Goal: Information Seeking & Learning: Find specific page/section

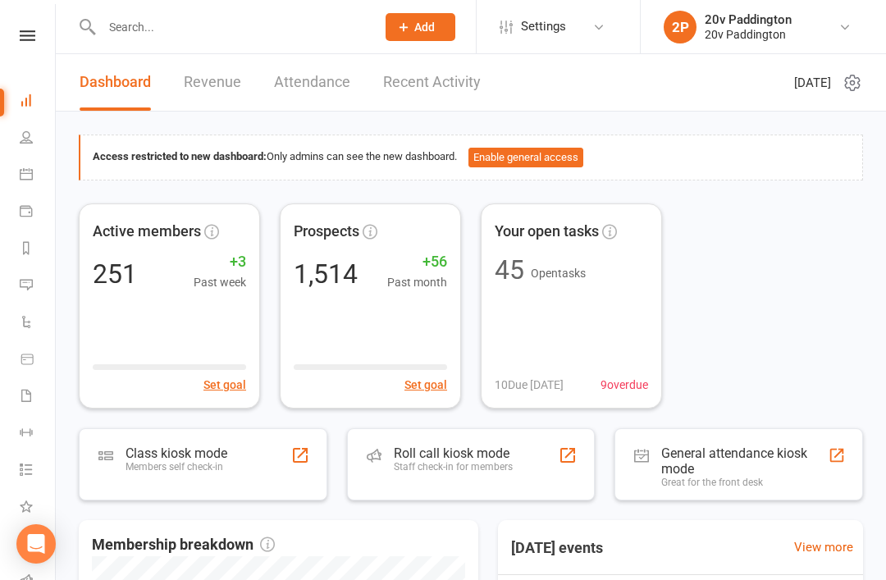
click at [7, 171] on li "Calendar" at bounding box center [27, 176] width 55 height 37
click at [26, 181] on link "Calendar" at bounding box center [38, 176] width 37 height 37
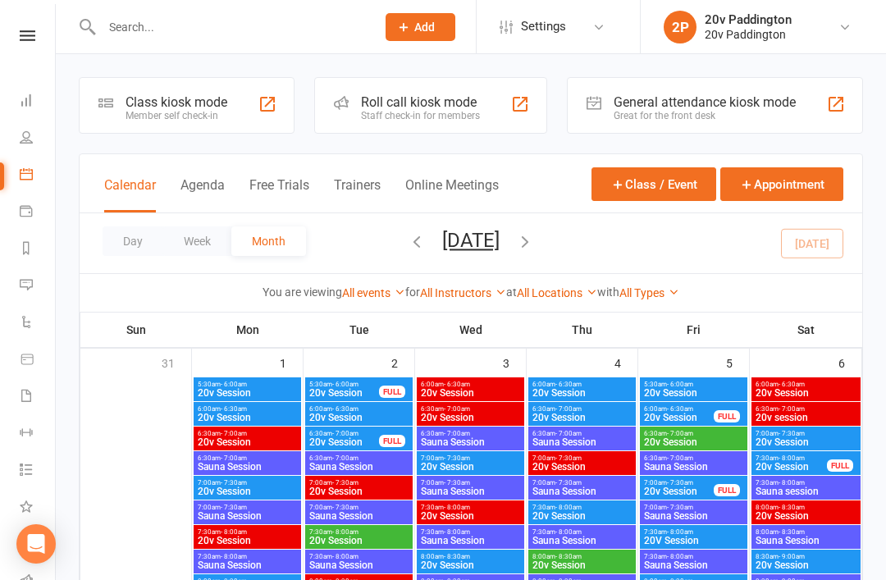
click at [213, 181] on button "Agenda" at bounding box center [202, 194] width 44 height 35
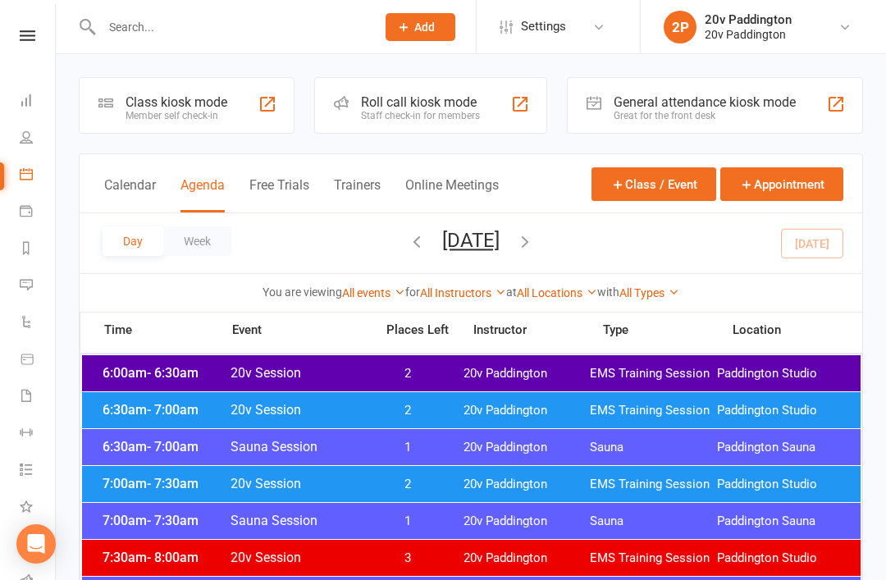
click at [500, 242] on button "[DATE]" at bounding box center [470, 240] width 57 height 23
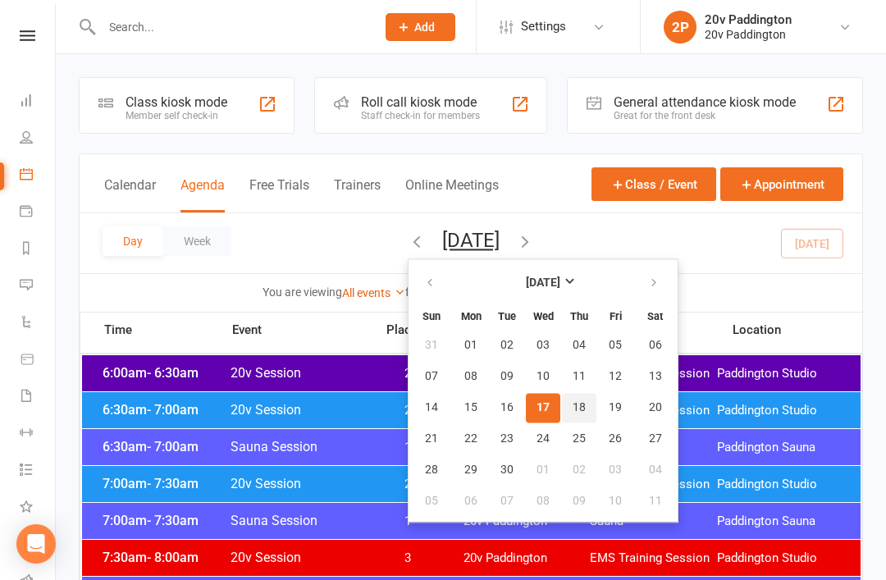
click at [573, 408] on span "18" at bounding box center [579, 407] width 13 height 13
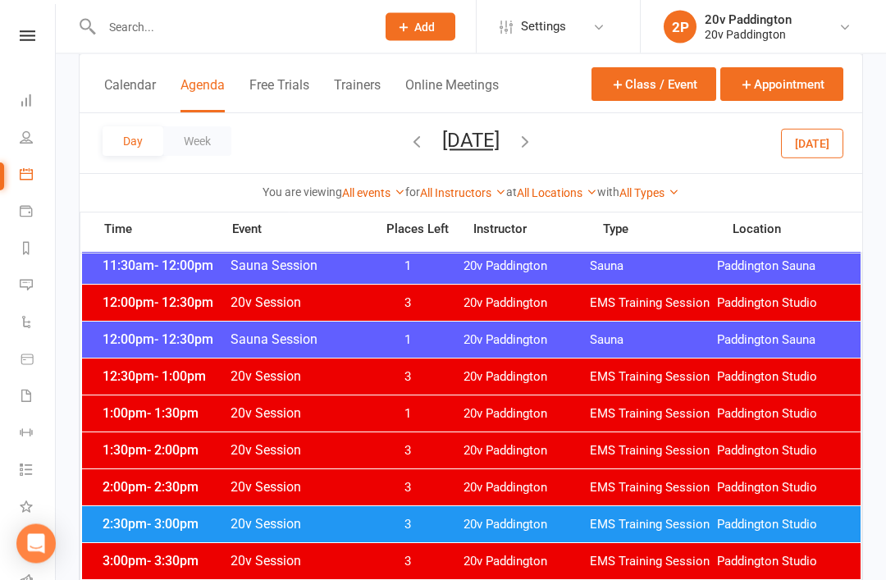
scroll to position [936, 0]
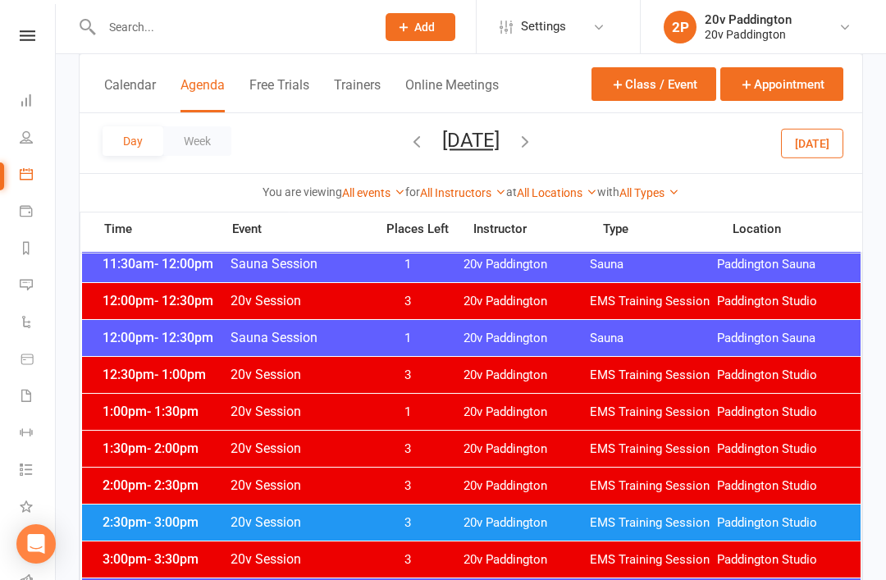
click at [478, 527] on span "20v Paddington" at bounding box center [527, 523] width 127 height 16
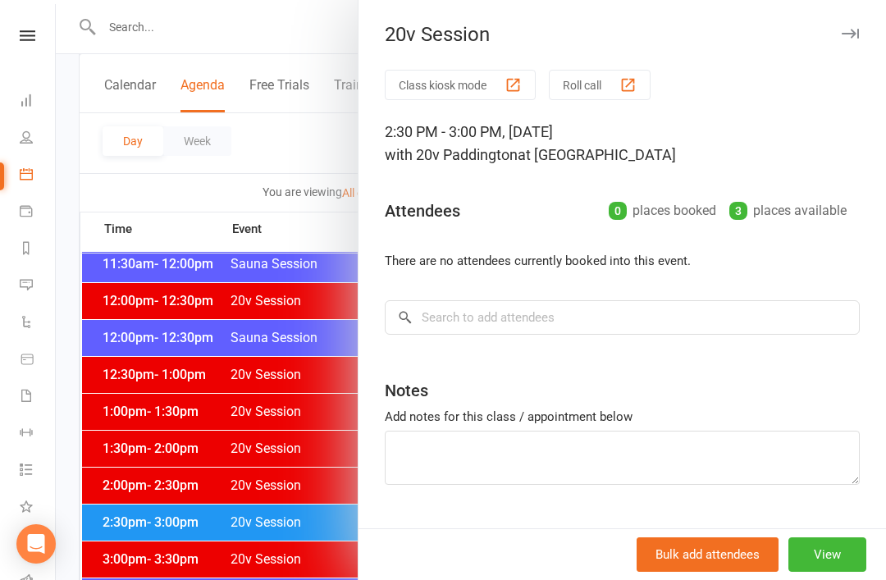
click at [260, 573] on div at bounding box center [471, 290] width 830 height 580
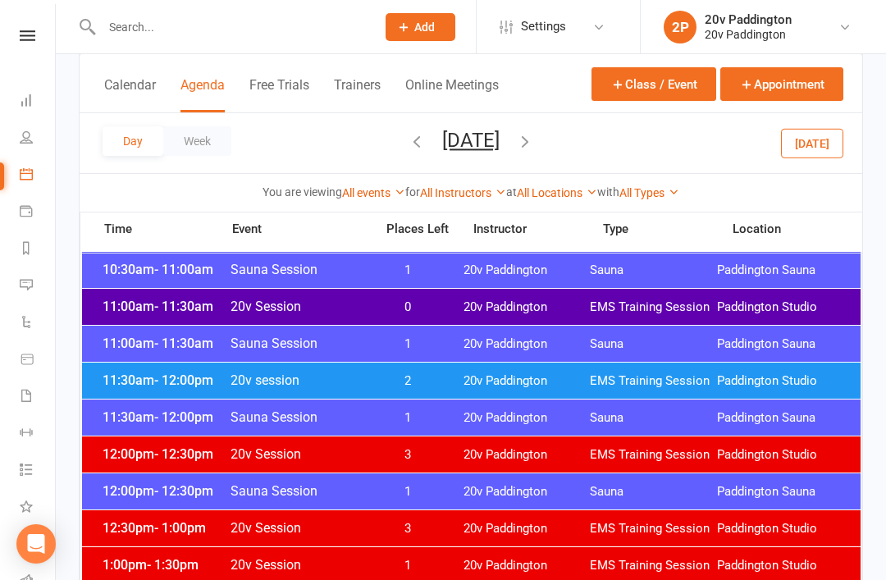
scroll to position [742, 0]
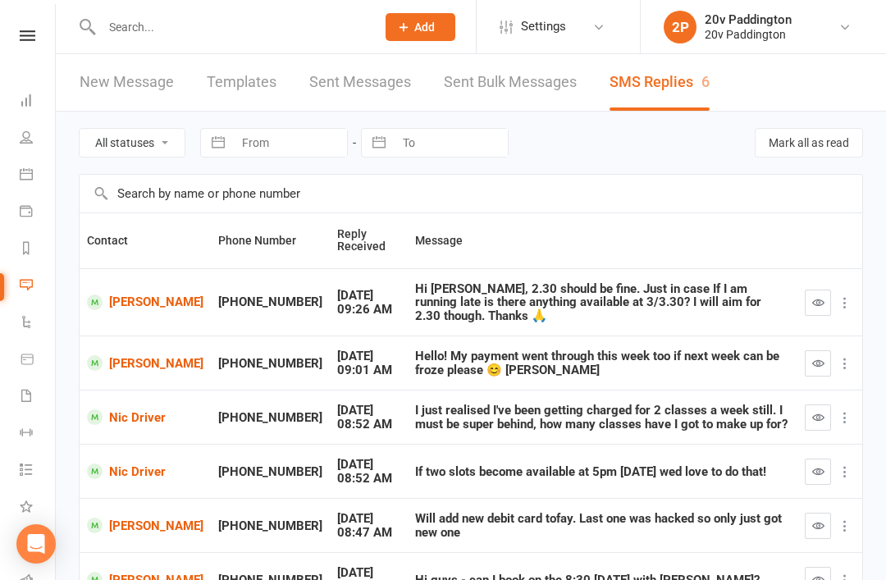
click at [132, 305] on link "[PERSON_NAME]" at bounding box center [145, 303] width 116 height 16
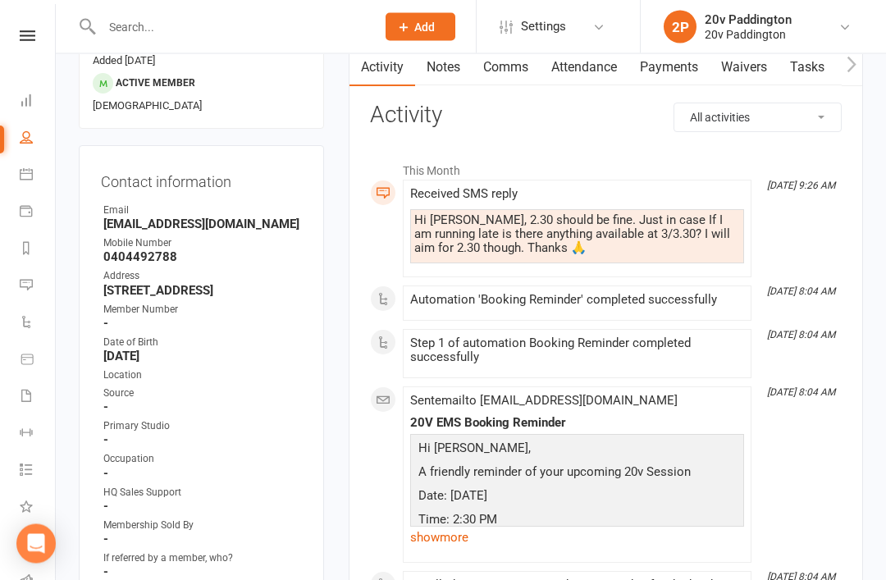
scroll to position [168, 0]
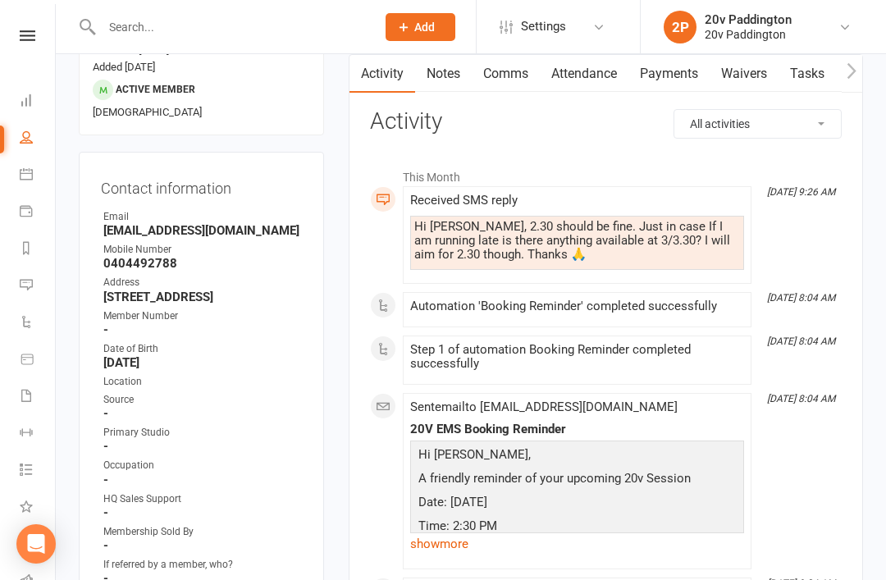
click at [391, 1] on div "Prospect Member Non-attending contact Class / event Appointment Task Membership…" at bounding box center [420, 26] width 112 height 53
click at [34, 289] on link "Messages 6" at bounding box center [38, 286] width 37 height 37
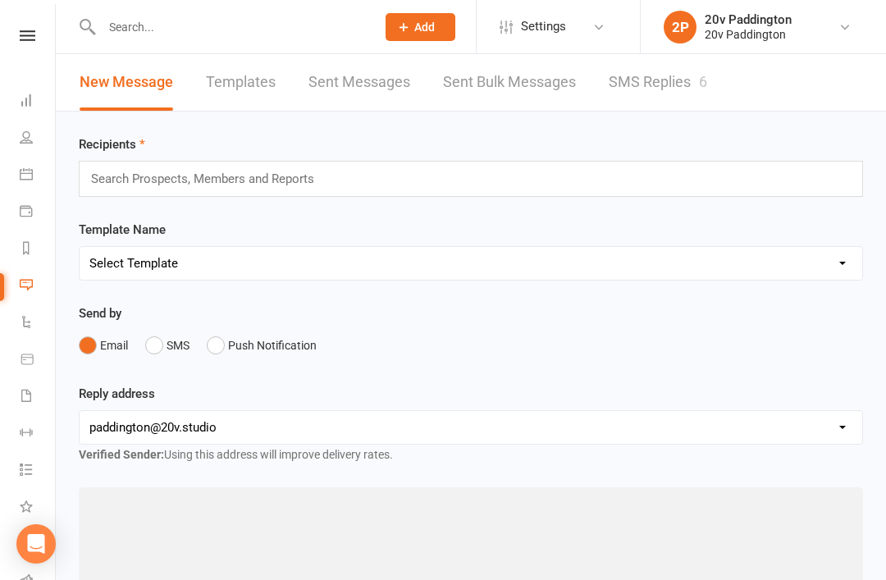
click at [666, 107] on link "SMS Replies 6" at bounding box center [658, 82] width 98 height 57
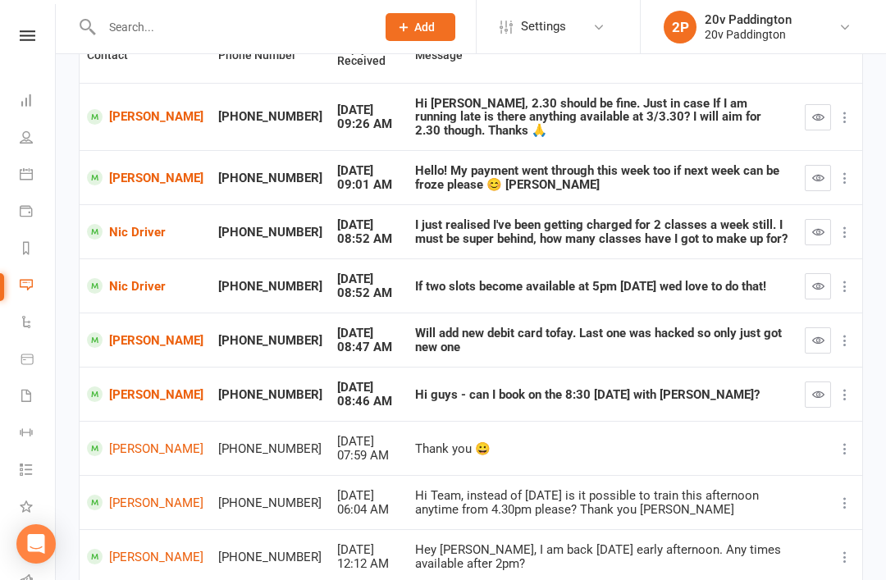
scroll to position [197, 0]
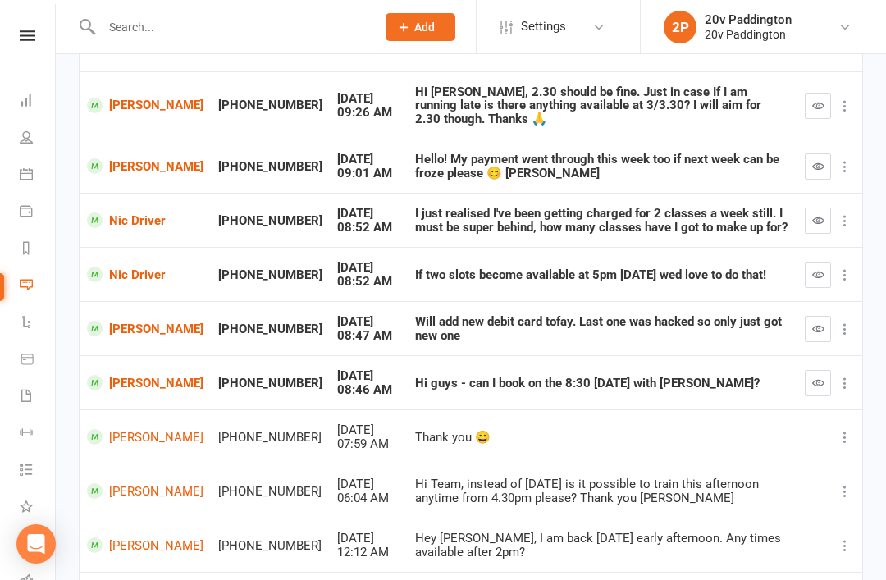
click at [142, 375] on link "[PERSON_NAME]" at bounding box center [145, 383] width 116 height 16
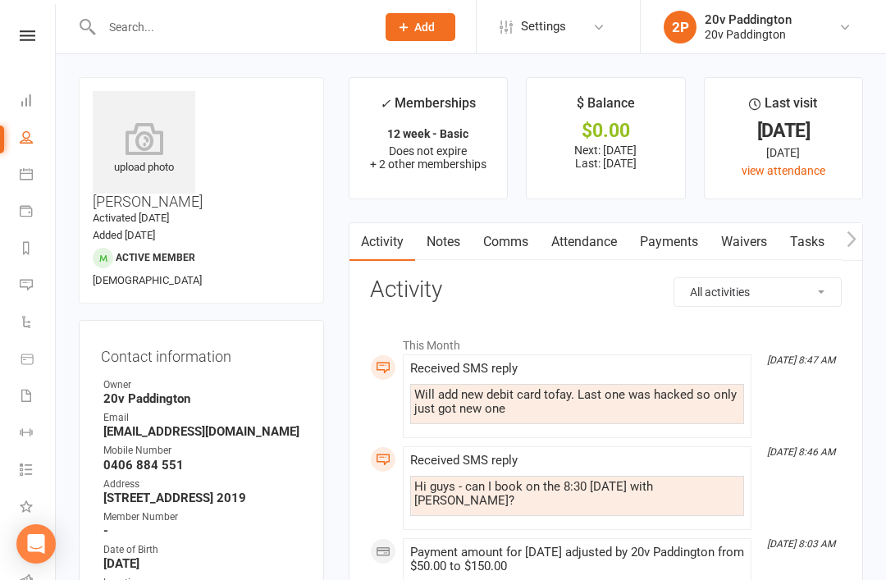
click at [24, 293] on link "Messages 6" at bounding box center [38, 286] width 37 height 37
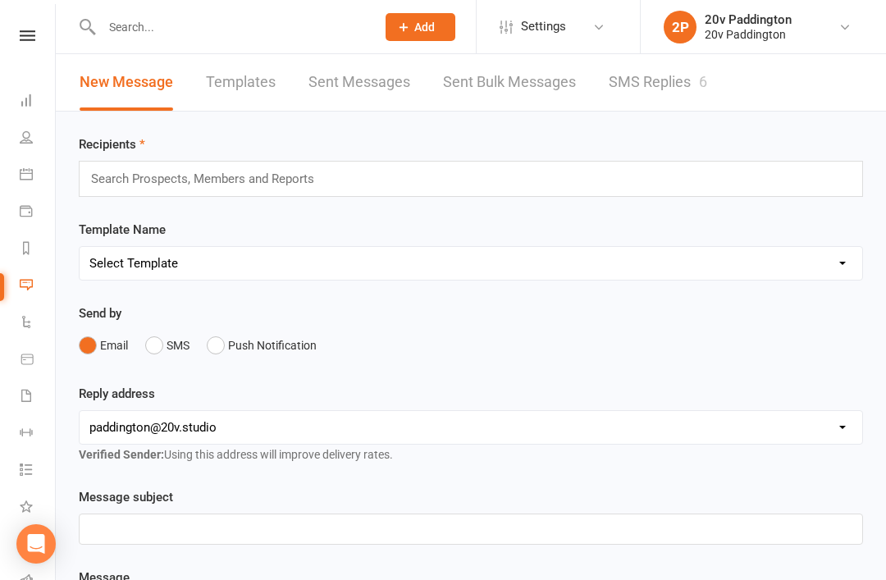
click at [693, 54] on link "SMS Replies 6" at bounding box center [658, 82] width 98 height 57
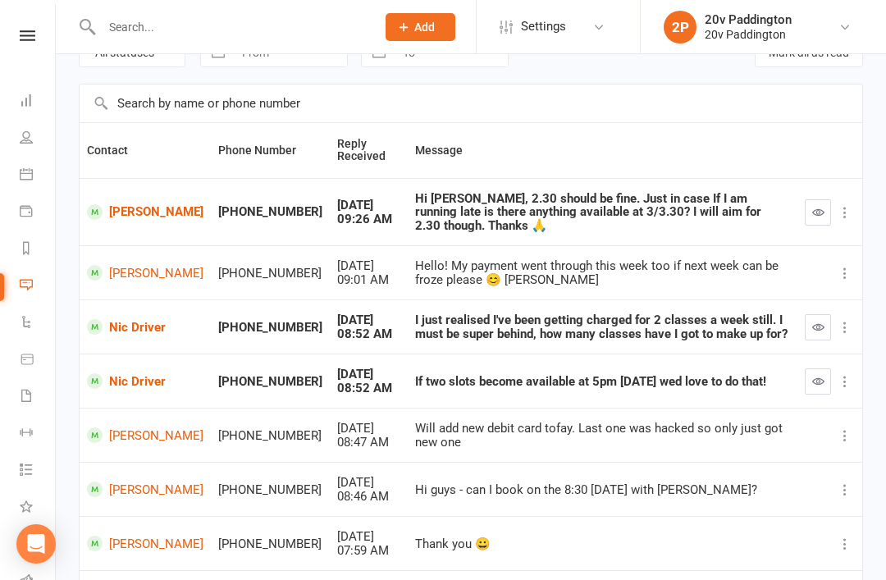
scroll to position [92, 0]
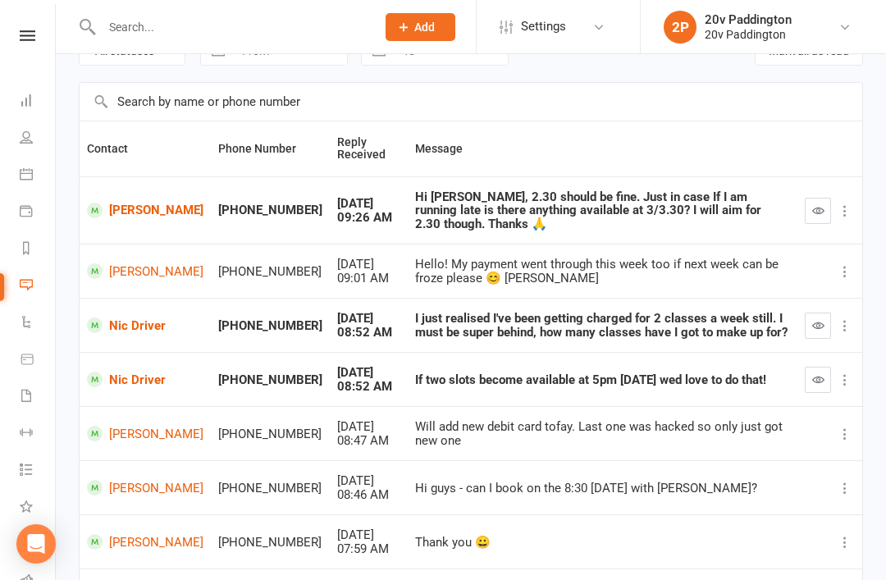
click at [104, 373] on link "Nic Driver" at bounding box center [145, 380] width 116 height 16
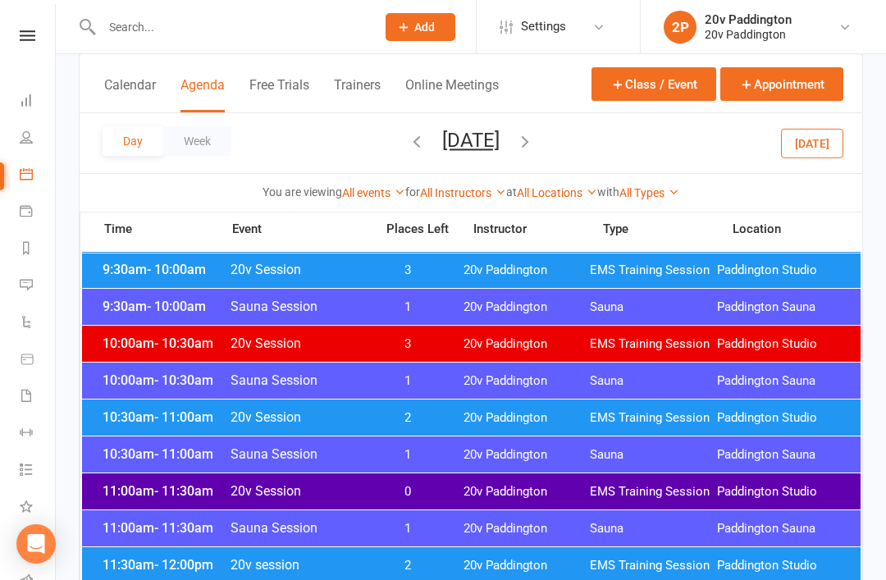
scroll to position [598, 0]
click at [408, 147] on icon "button" at bounding box center [417, 141] width 18 height 18
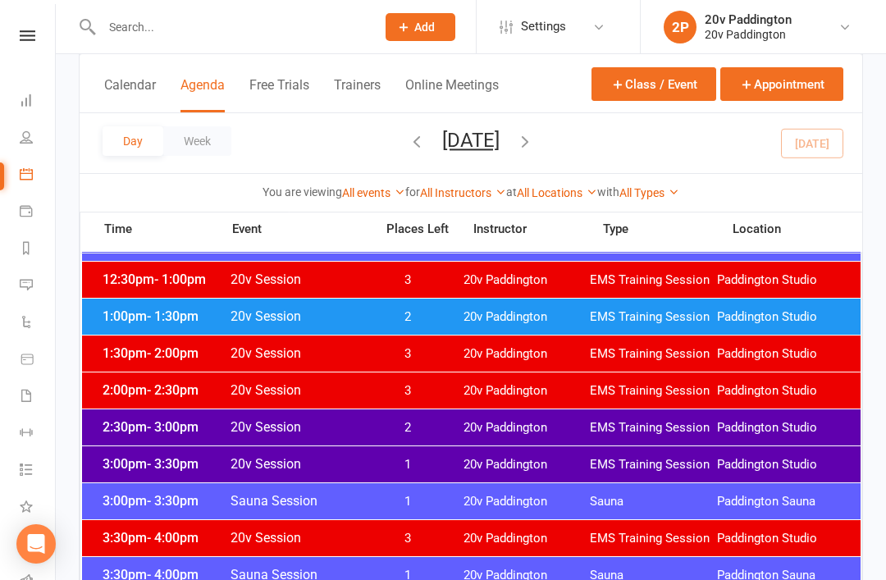
scroll to position [1015, 0]
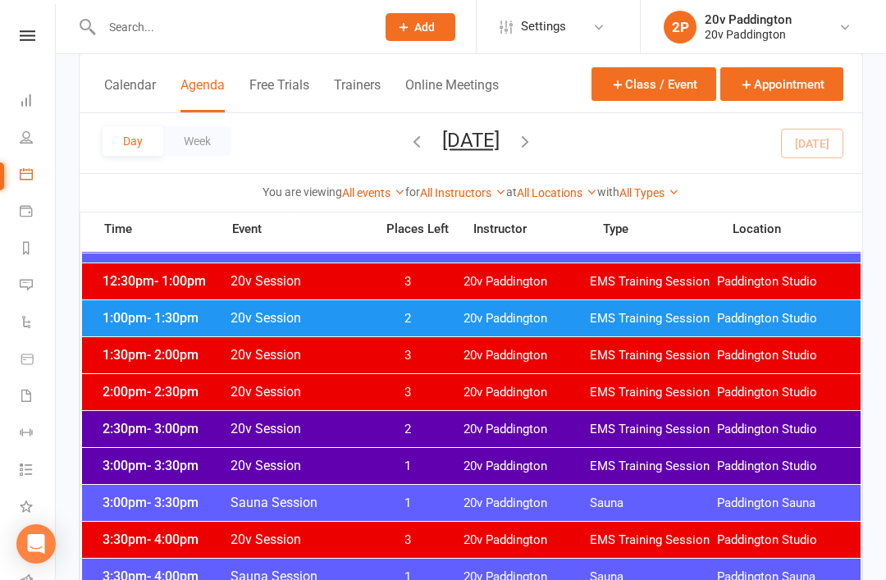
click at [567, 422] on span "20v Paddington" at bounding box center [527, 430] width 127 height 16
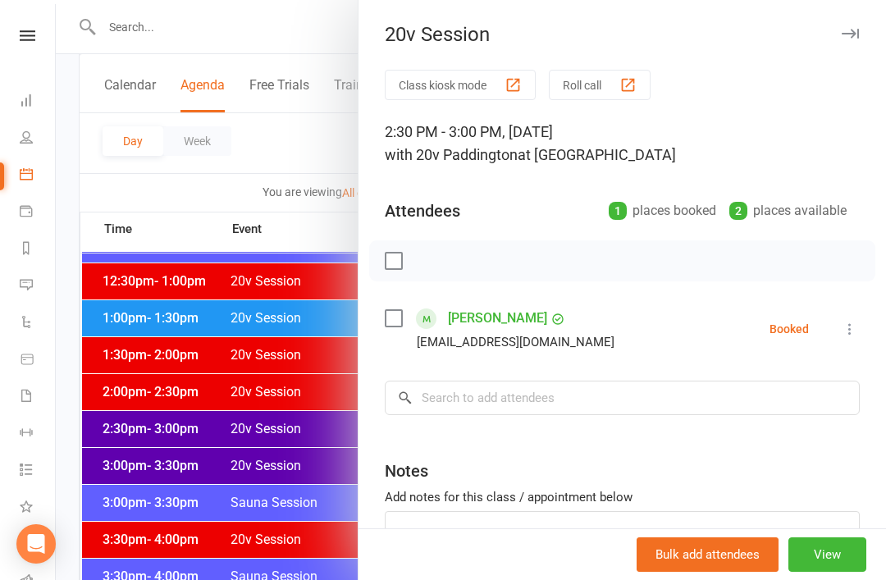
click at [280, 545] on div at bounding box center [471, 290] width 830 height 580
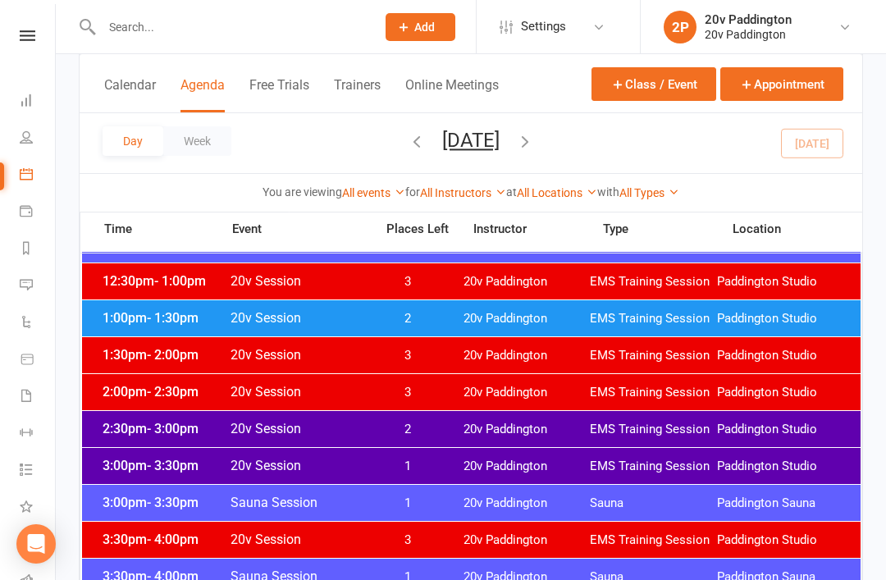
click at [432, 471] on span "1" at bounding box center [408, 467] width 86 height 16
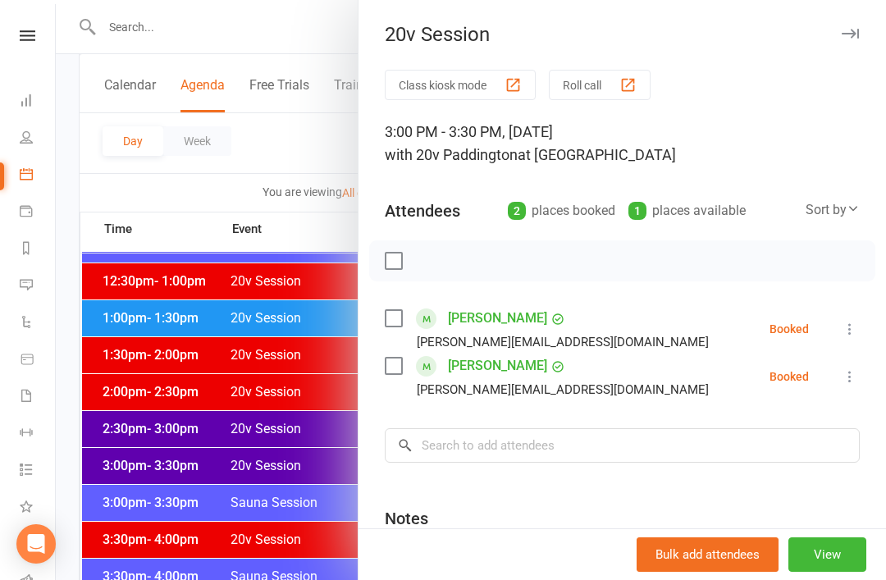
click at [214, 536] on div at bounding box center [471, 290] width 830 height 580
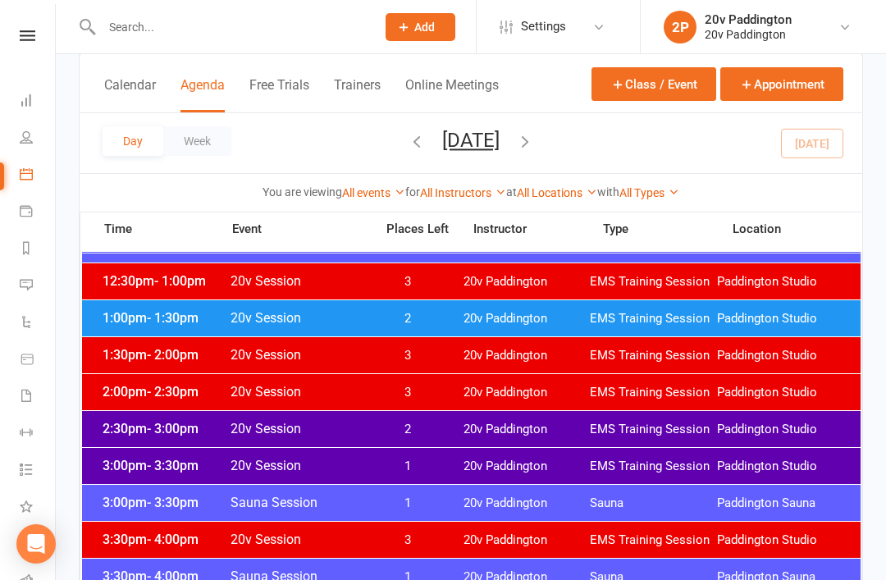
click at [409, 546] on span "3" at bounding box center [408, 540] width 86 height 16
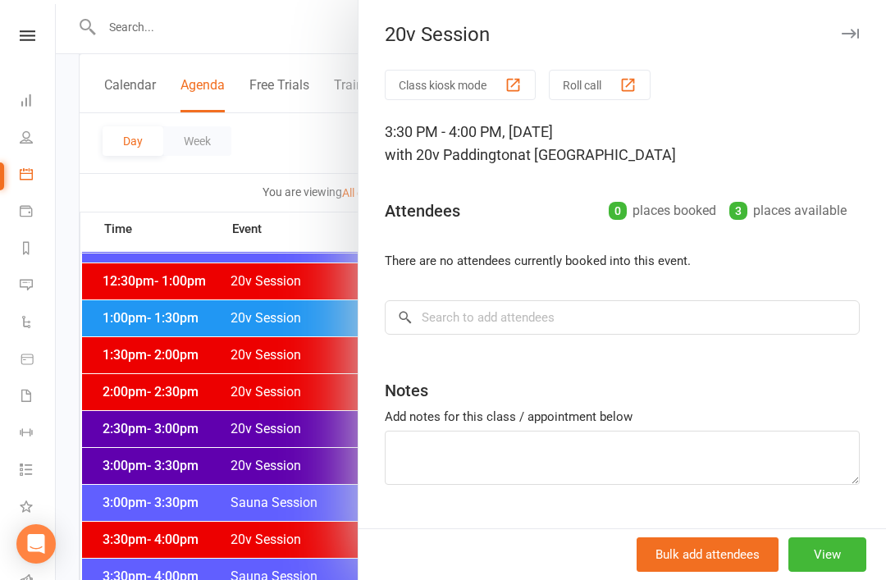
click at [234, 505] on div at bounding box center [471, 290] width 830 height 580
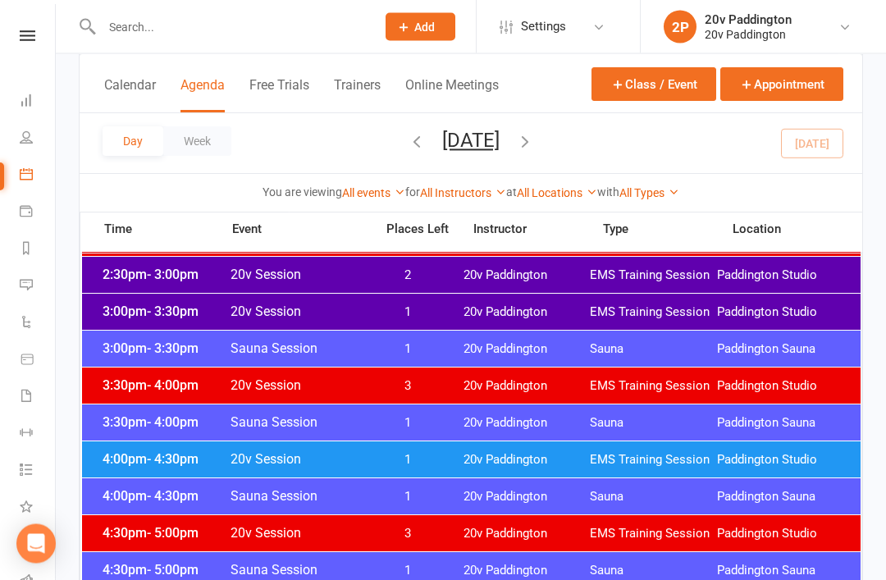
click at [465, 471] on div "4:00pm - 4:30pm 20v Session 1 20v Paddington EMS Training Session Paddington St…" at bounding box center [471, 460] width 779 height 36
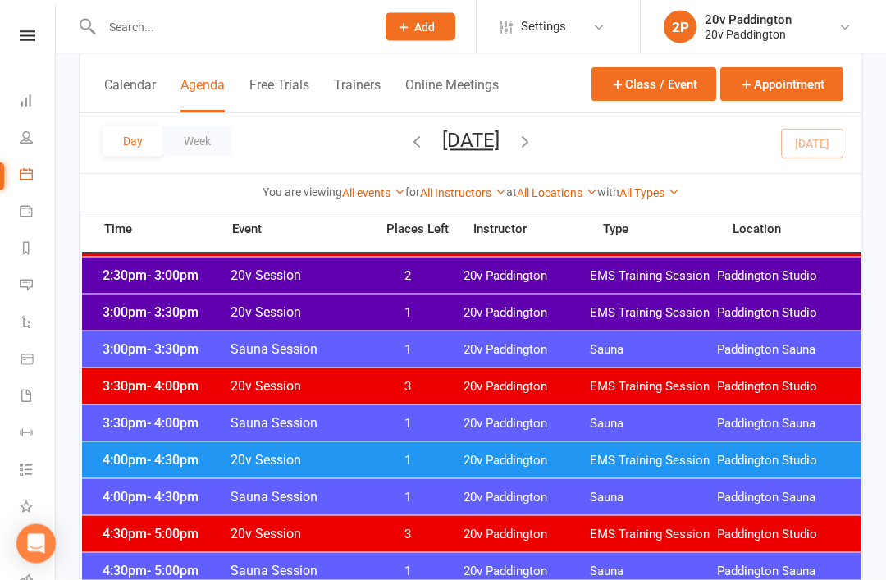
scroll to position [1169, 0]
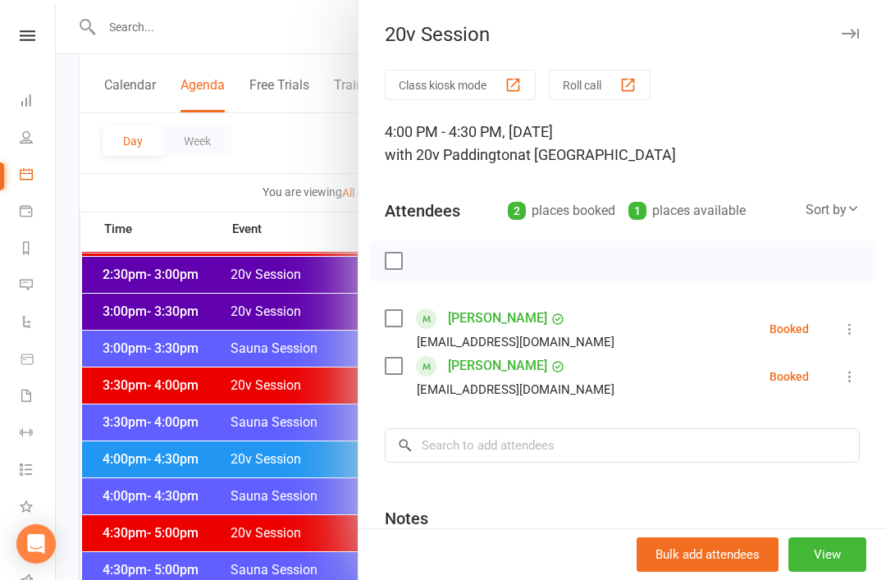
click at [206, 460] on div at bounding box center [471, 290] width 830 height 580
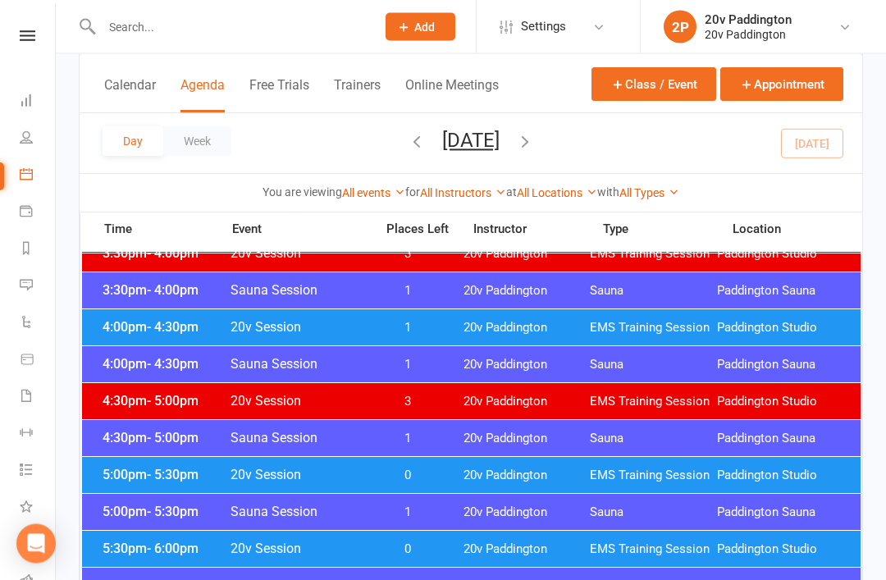
click at [486, 482] on span "20v Paddington" at bounding box center [527, 476] width 127 height 16
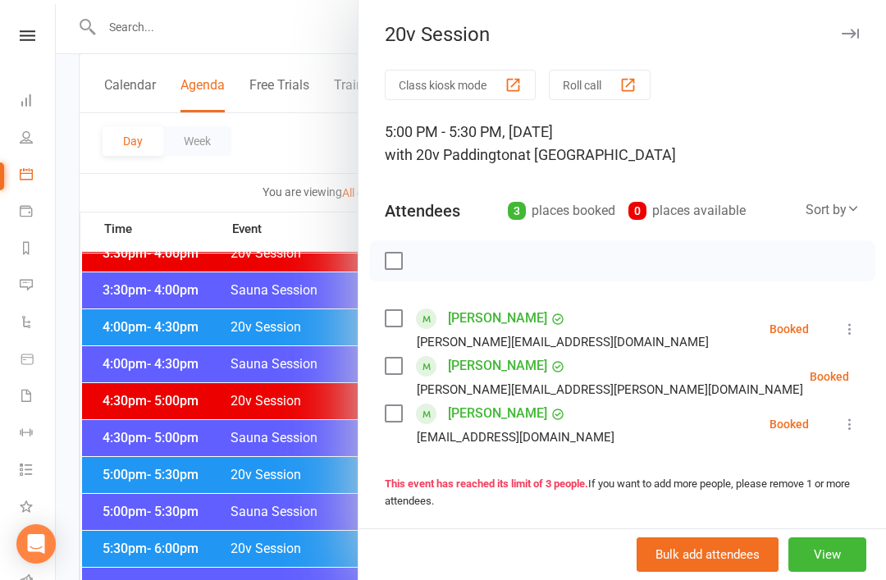
click at [322, 545] on div at bounding box center [471, 290] width 830 height 580
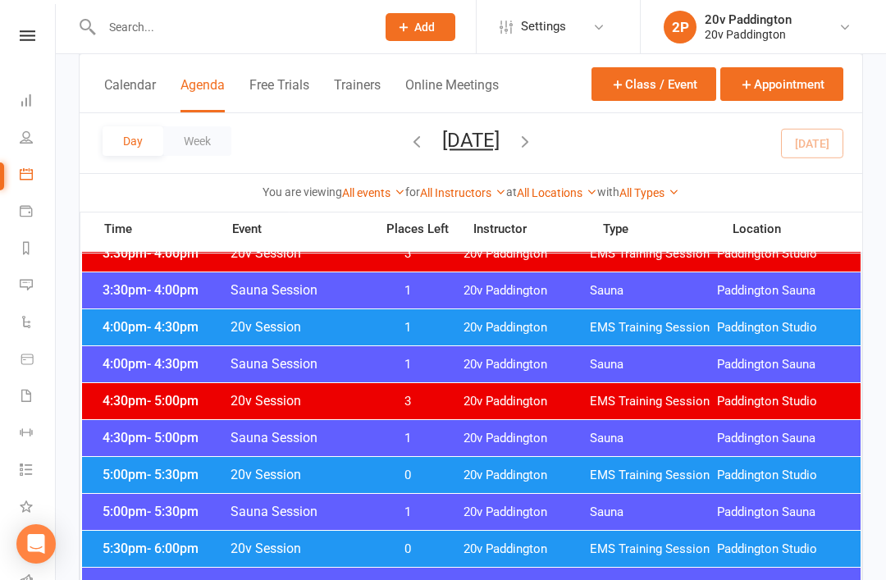
click at [418, 551] on span "0" at bounding box center [408, 549] width 86 height 16
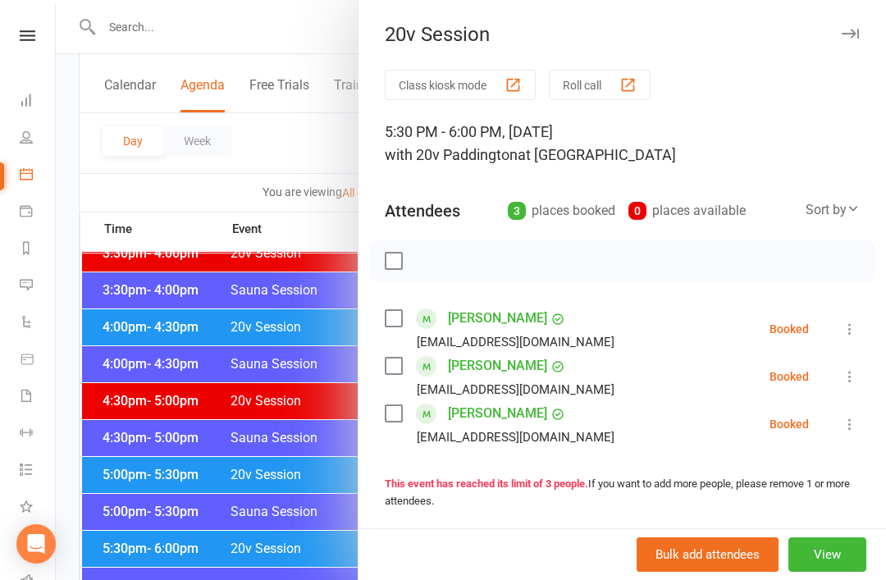
click at [313, 574] on div at bounding box center [471, 290] width 830 height 580
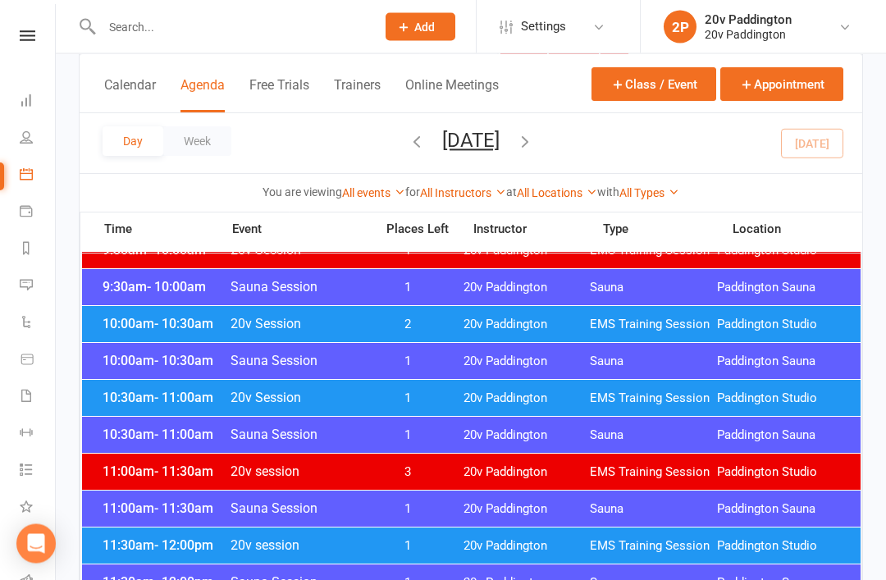
scroll to position [582, 0]
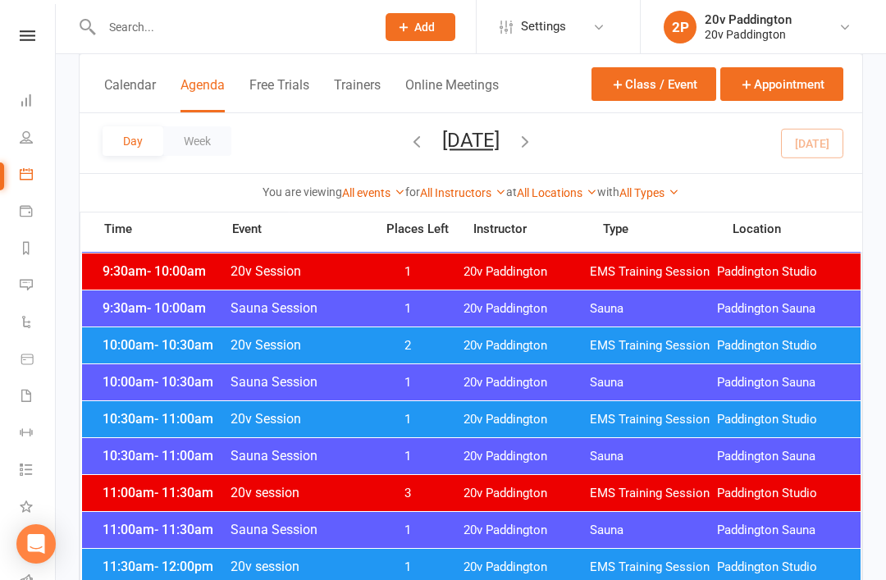
click at [500, 129] on button "[DATE]" at bounding box center [470, 140] width 57 height 23
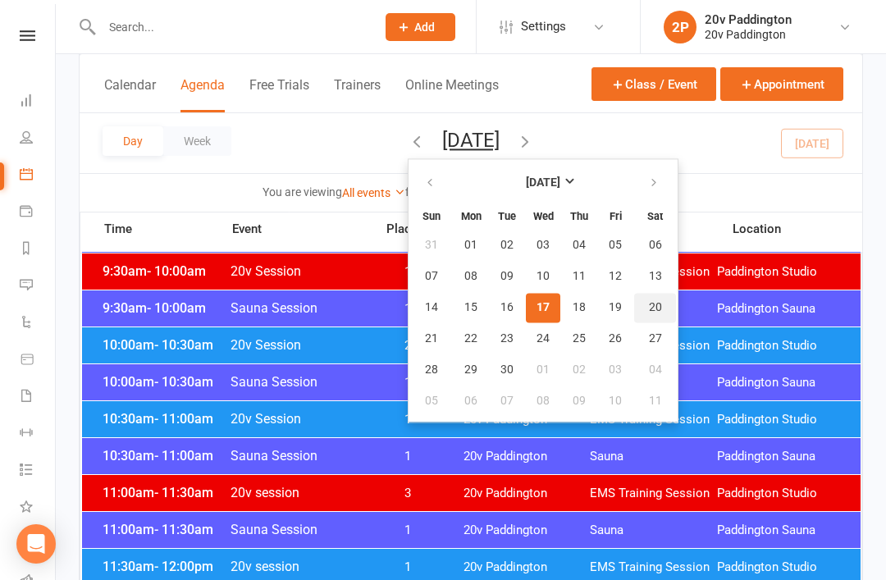
click at [634, 305] on button "20" at bounding box center [655, 308] width 42 height 30
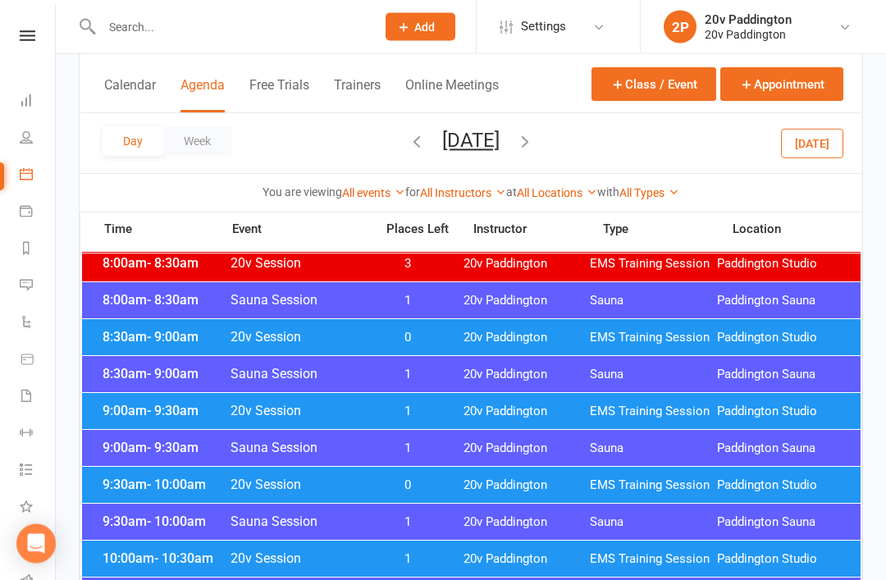
click at [524, 333] on span "20v Paddington" at bounding box center [527, 339] width 127 height 16
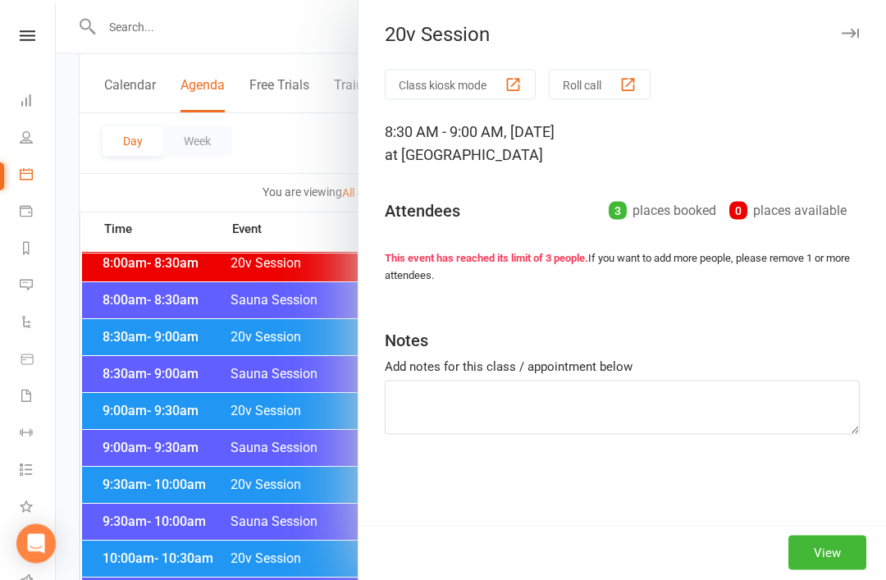
scroll to position [295, 0]
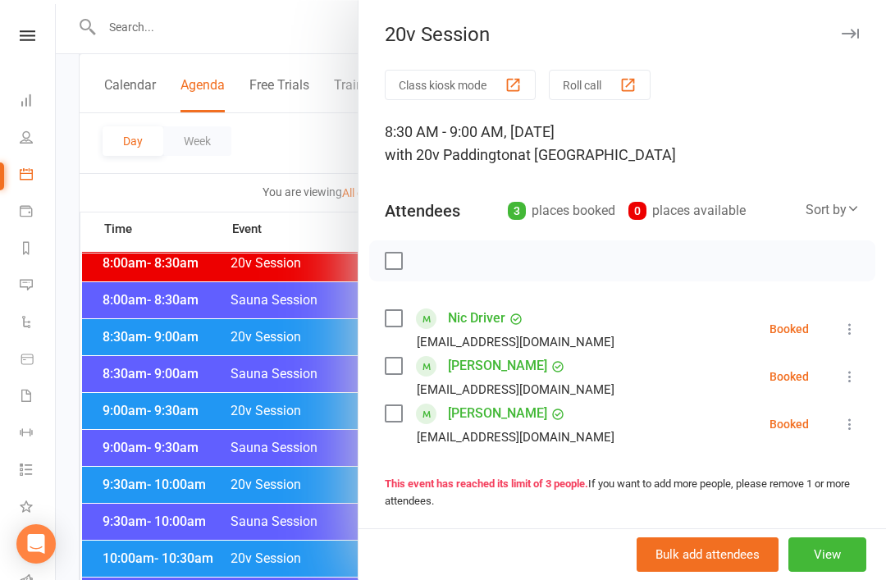
click at [343, 475] on div at bounding box center [471, 290] width 830 height 580
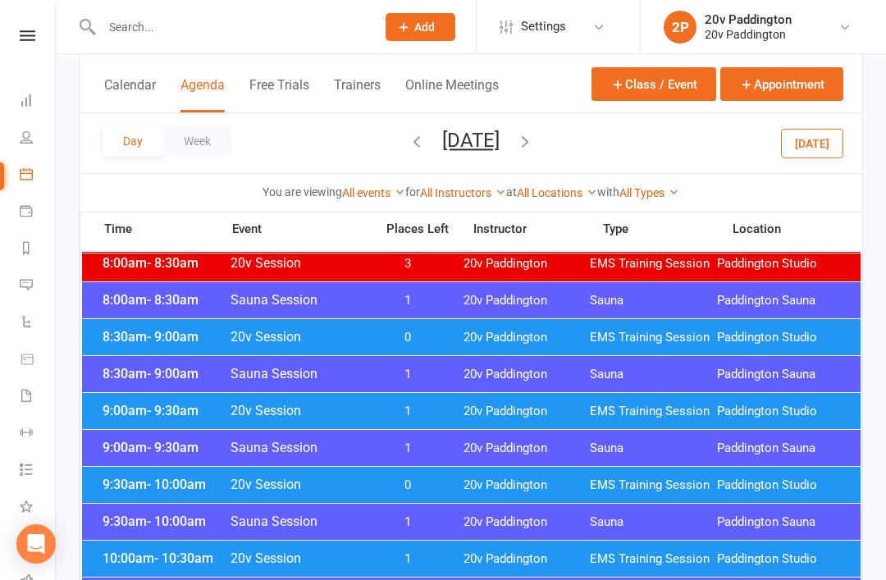
click at [832, 144] on button "[DATE]" at bounding box center [812, 143] width 62 height 30
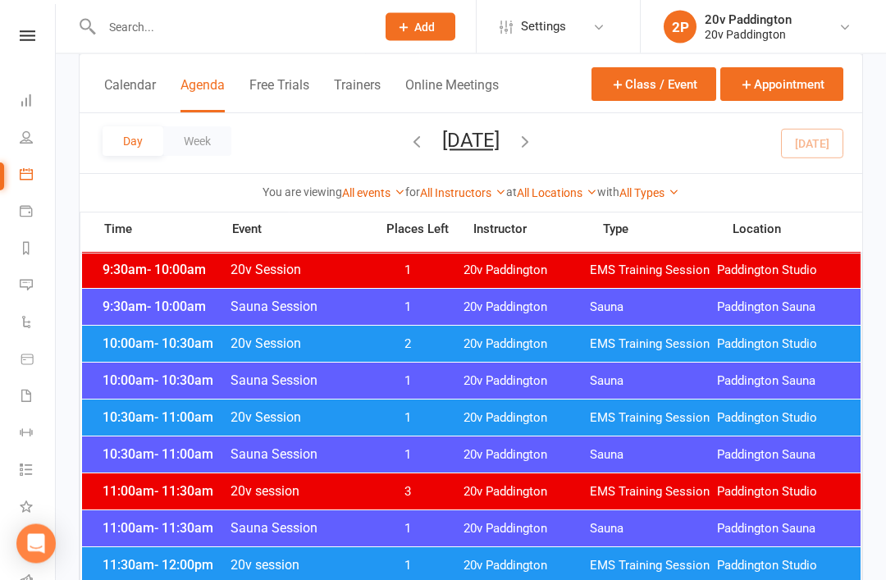
click at [161, 334] on div "10:00am - 10:30am 20v Session 2 20v Paddington EMS Training Session Paddington …" at bounding box center [471, 345] width 779 height 36
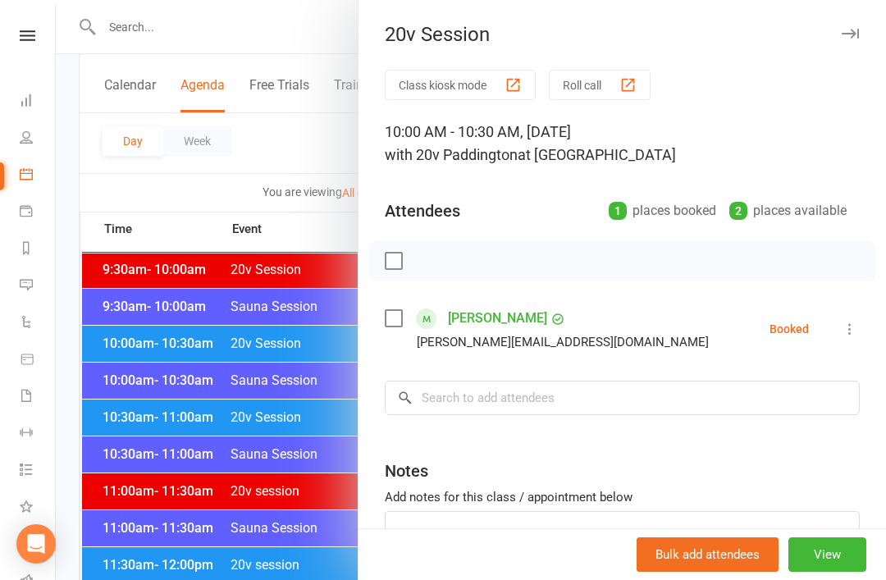
click at [145, 321] on div at bounding box center [471, 290] width 830 height 580
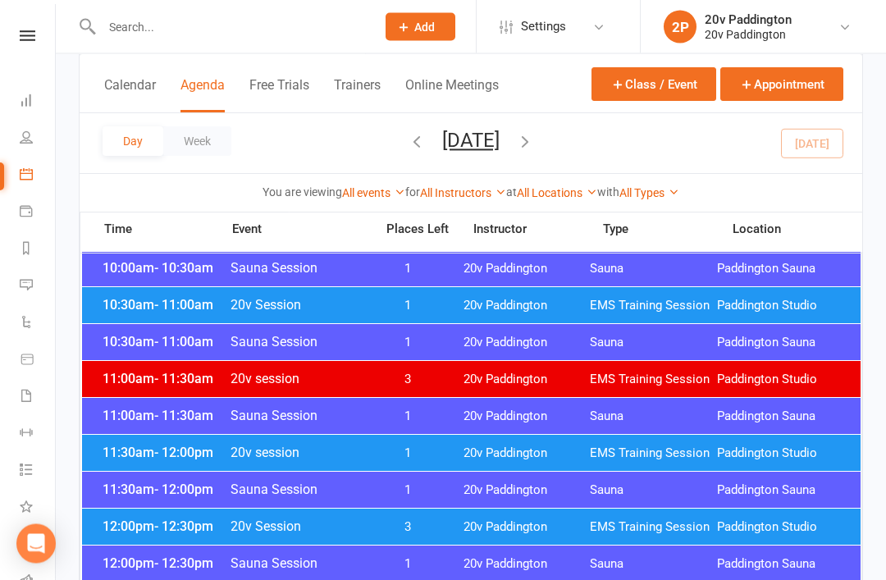
click at [159, 454] on span "- 12:00pm" at bounding box center [183, 453] width 59 height 16
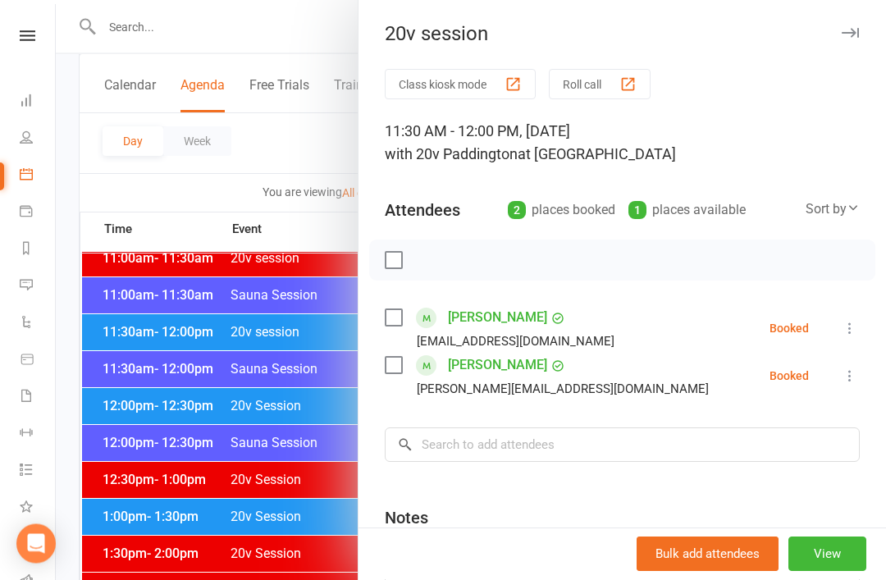
click at [201, 445] on div at bounding box center [471, 290] width 830 height 580
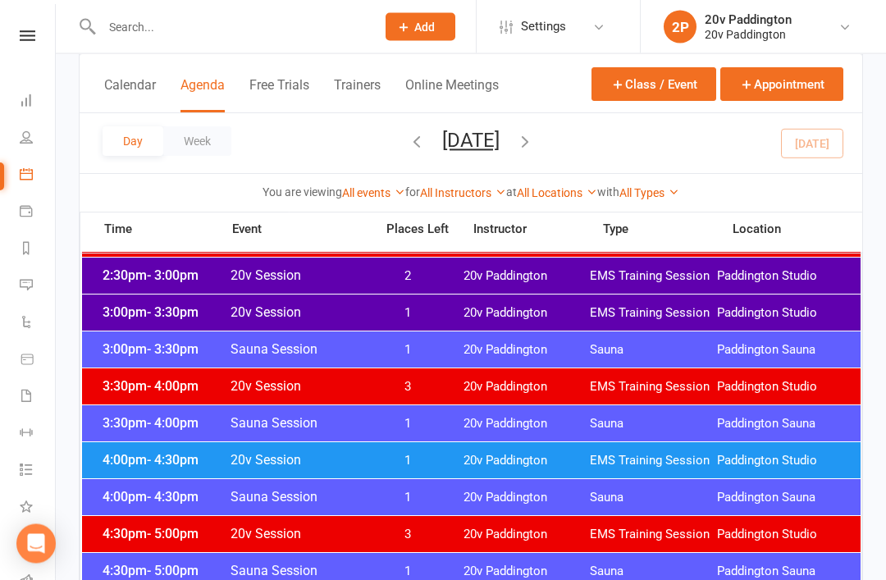
scroll to position [1168, 0]
click at [181, 450] on div "4:00pm - 4:30pm 20v Session 1 20v Paddington EMS Training Session Paddington St…" at bounding box center [471, 460] width 779 height 36
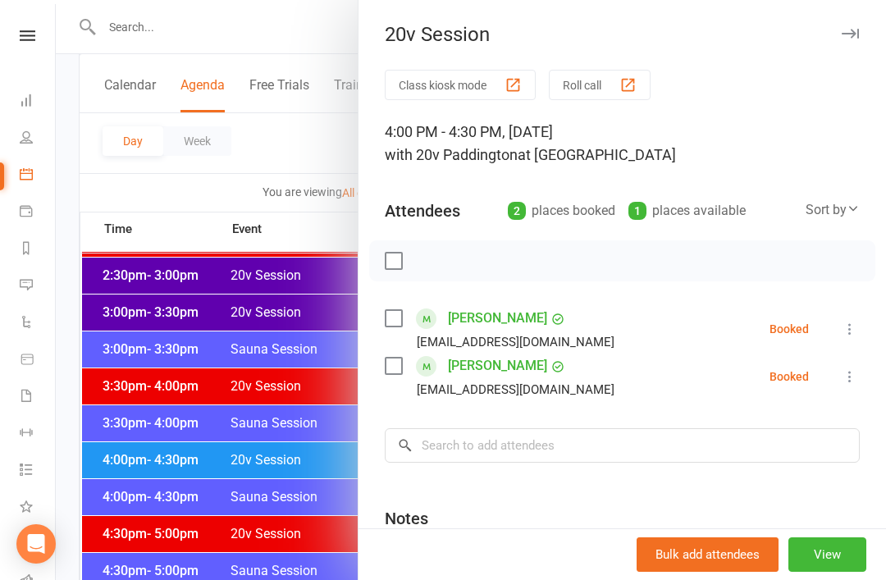
click at [171, 465] on div at bounding box center [471, 290] width 830 height 580
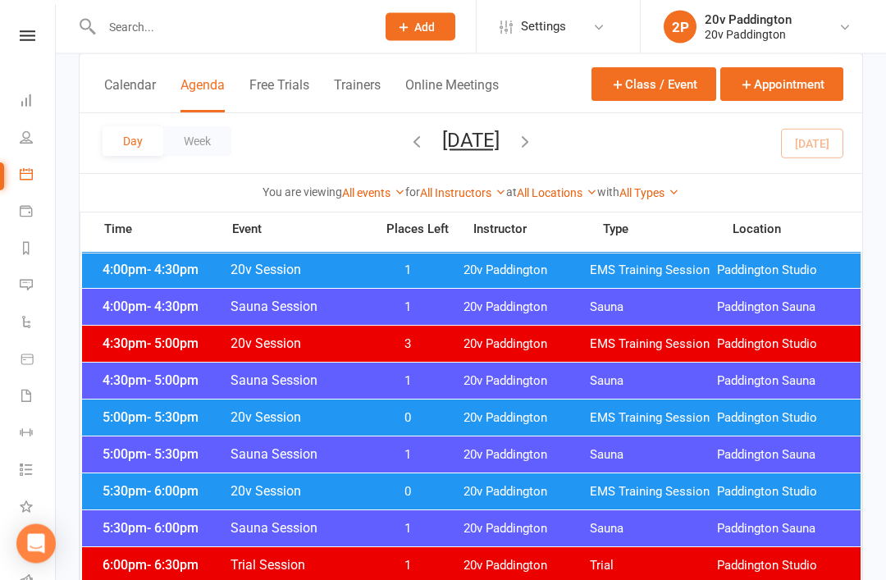
click at [175, 432] on div "5:00pm - 5:30pm 20v Session 0 20v Paddington EMS Training Session Paddington St…" at bounding box center [471, 418] width 779 height 36
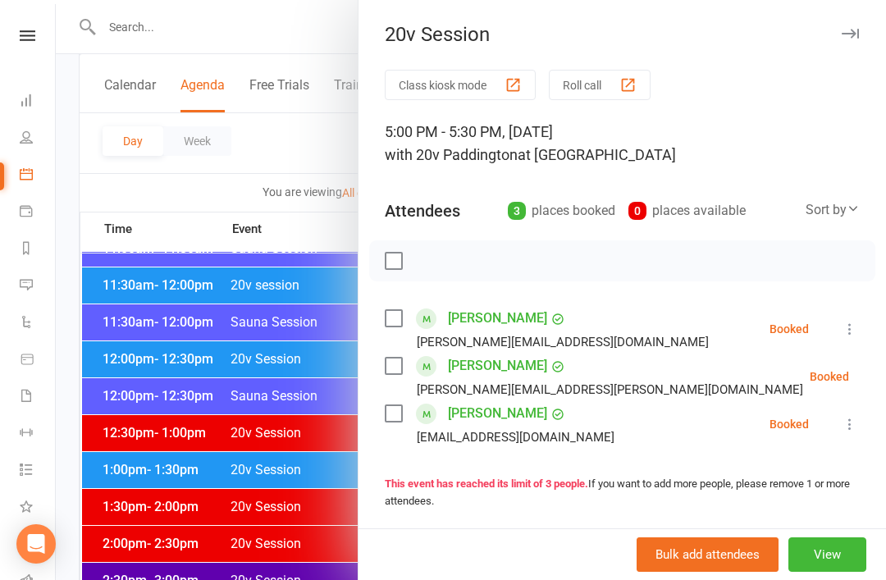
scroll to position [742, 0]
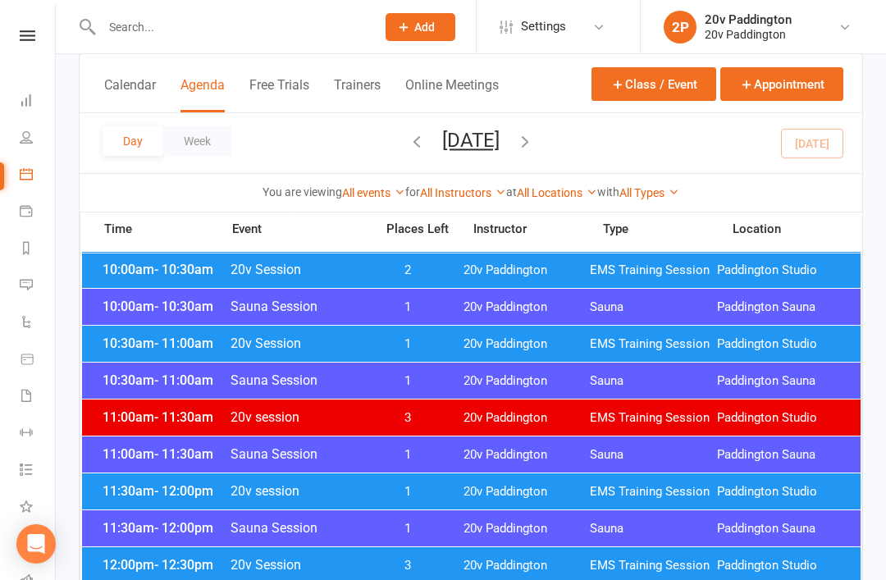
scroll to position [656, 0]
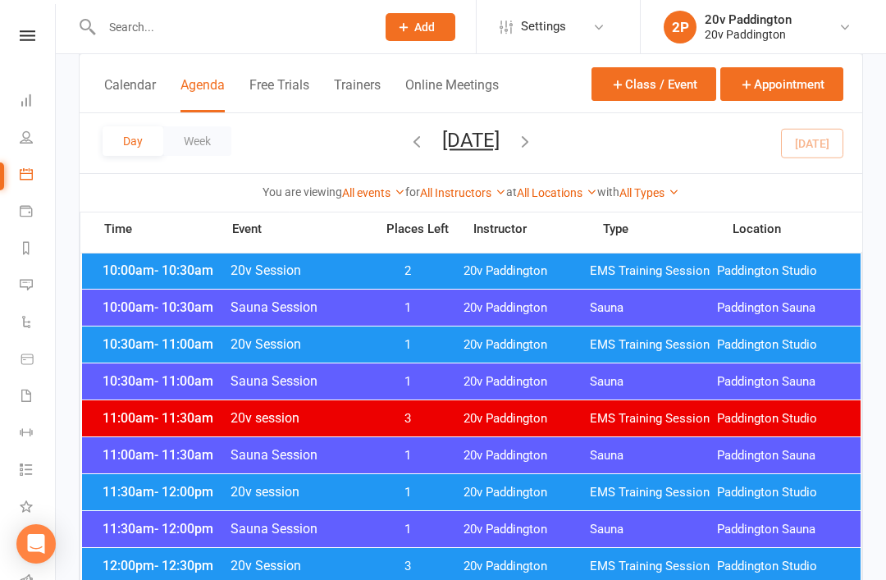
click at [615, 493] on span "EMS Training Session" at bounding box center [653, 493] width 127 height 16
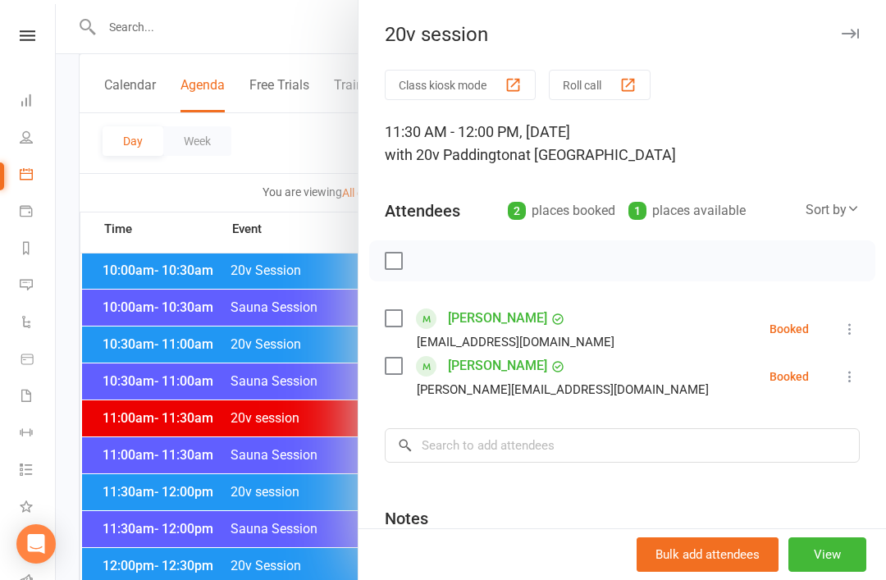
click at [231, 552] on div at bounding box center [471, 290] width 830 height 580
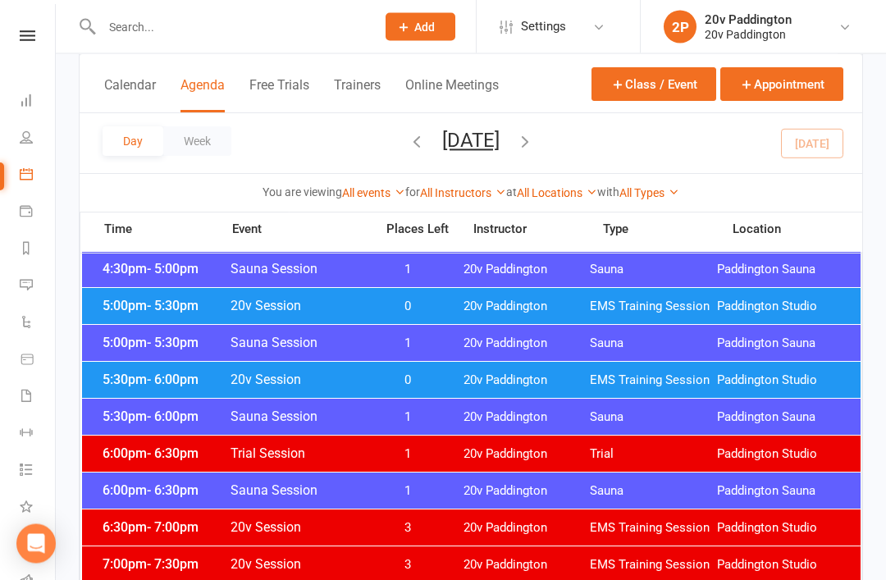
scroll to position [1470, 0]
click at [500, 143] on button "[DATE]" at bounding box center [470, 140] width 57 height 23
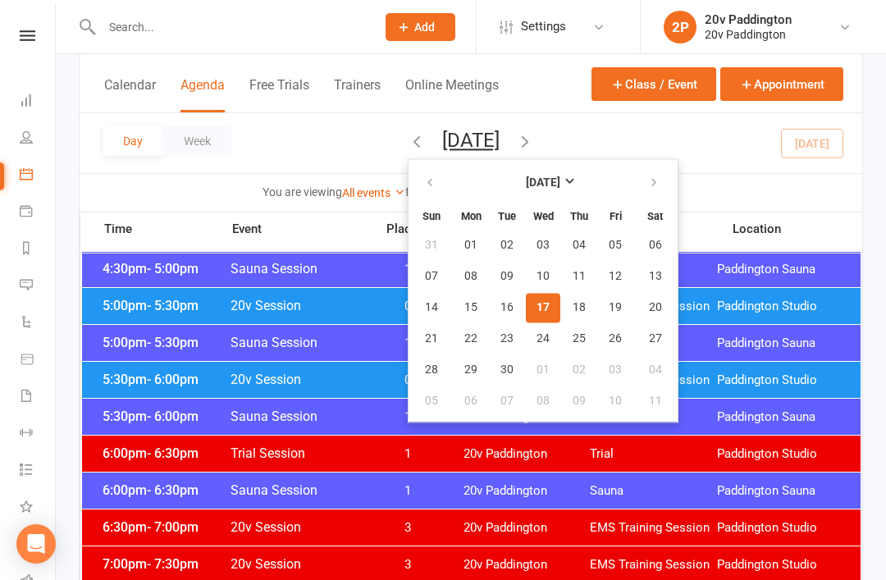
click at [573, 313] on span "18" at bounding box center [579, 307] width 13 height 13
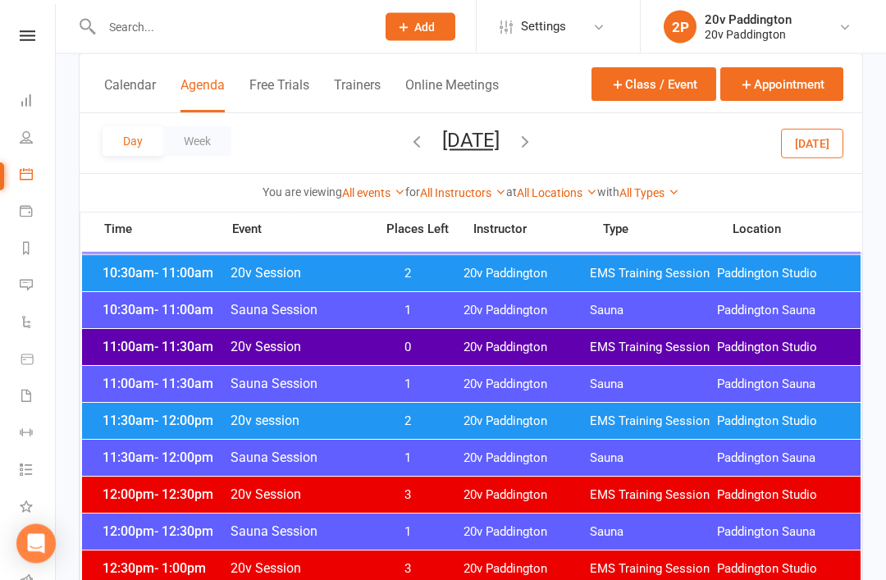
click at [454, 325] on div "10:30am - 11:00am Sauna Session 1 20v [GEOGRAPHIC_DATA] [GEOGRAPHIC_DATA]" at bounding box center [471, 311] width 779 height 36
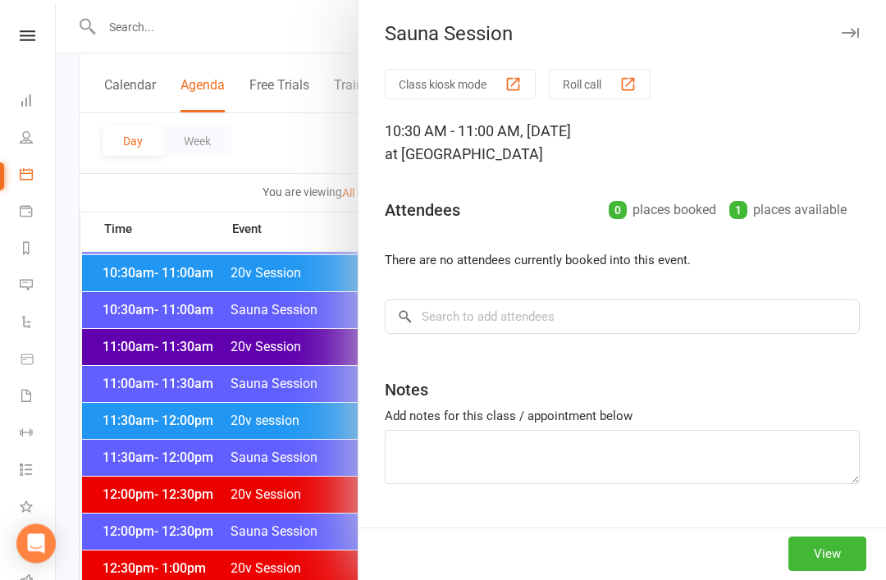
scroll to position [742, 0]
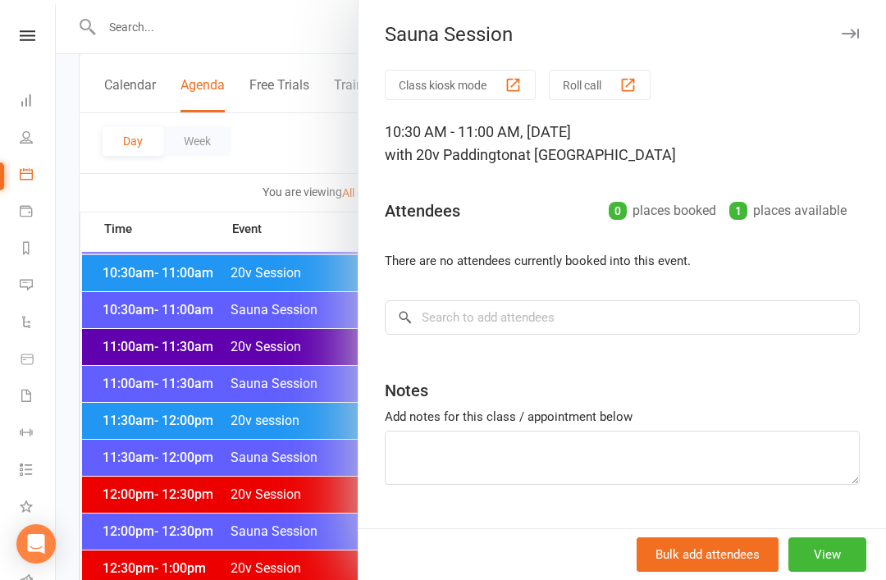
click at [281, 464] on div at bounding box center [471, 290] width 830 height 580
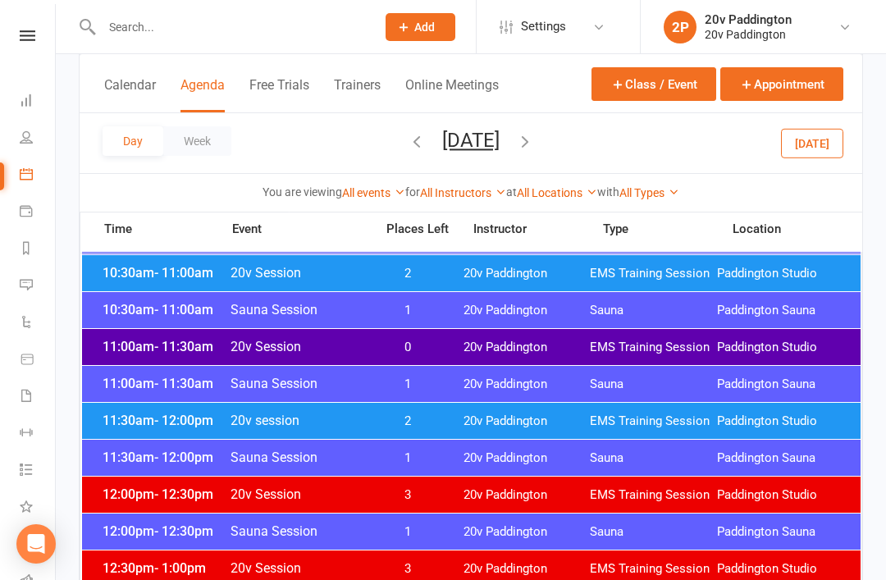
click at [425, 349] on span "0" at bounding box center [408, 348] width 86 height 16
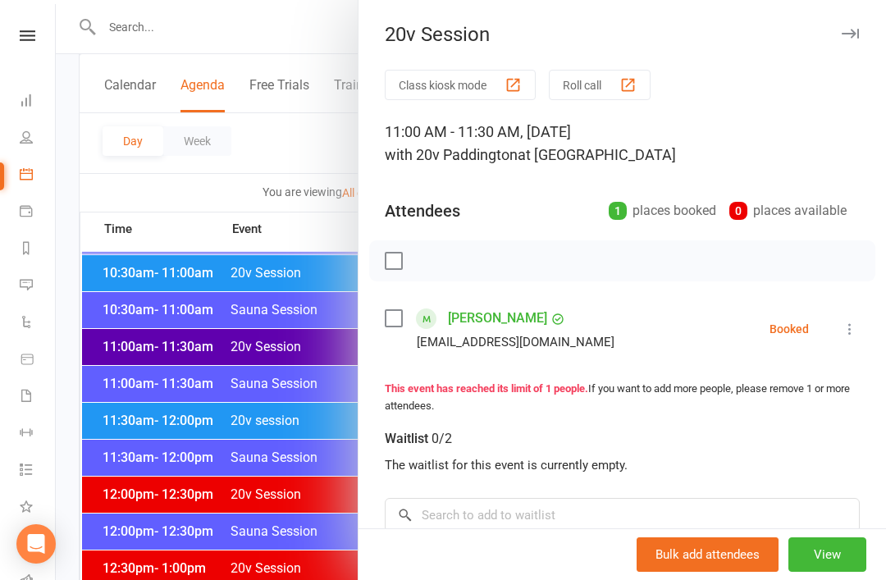
click at [295, 469] on div at bounding box center [471, 290] width 830 height 580
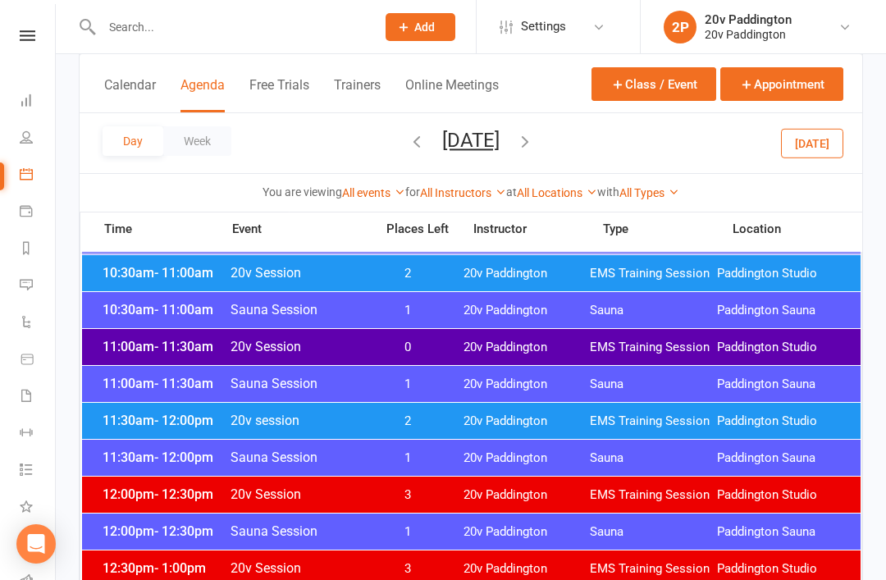
click at [381, 432] on div "11:30am - 12:00pm 20v session 2 20v Paddington EMS Training Session [GEOGRAPHIC…" at bounding box center [471, 421] width 779 height 36
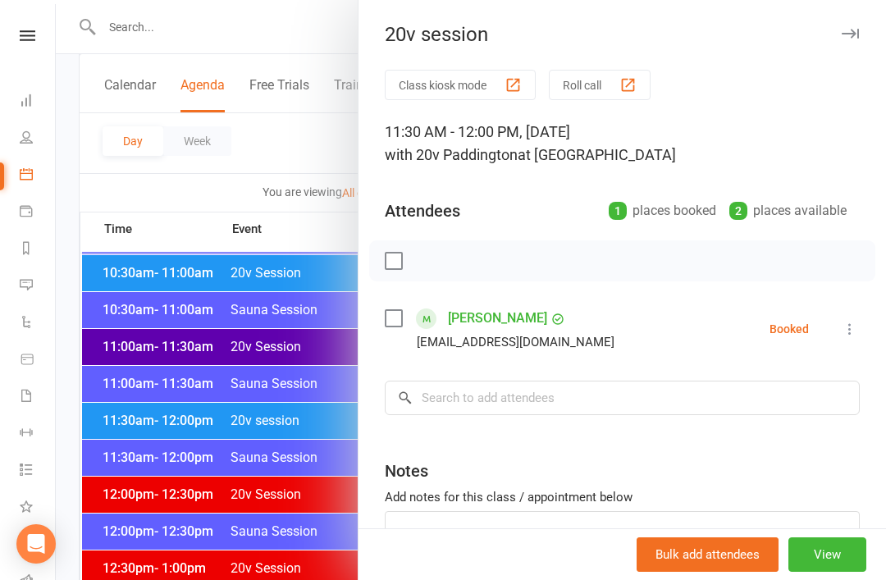
click at [269, 514] on div at bounding box center [471, 290] width 830 height 580
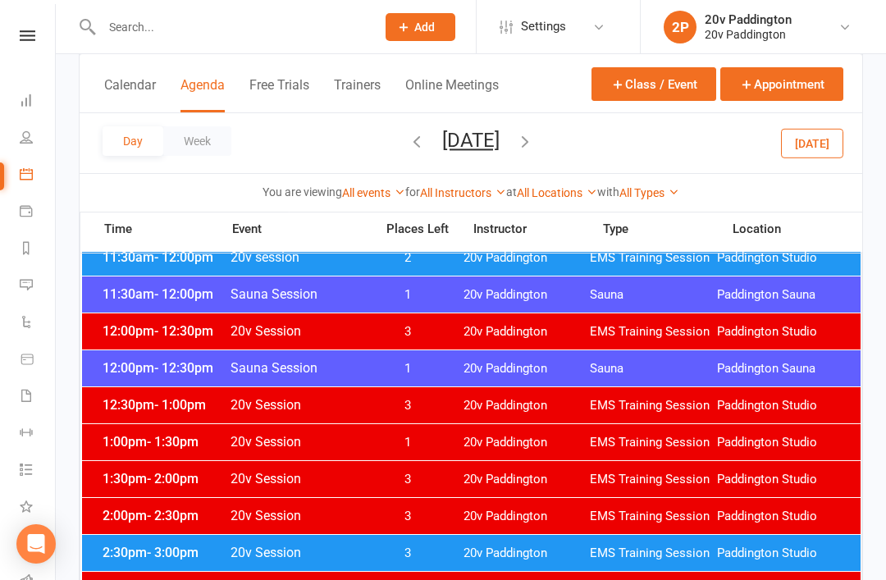
scroll to position [912, 0]
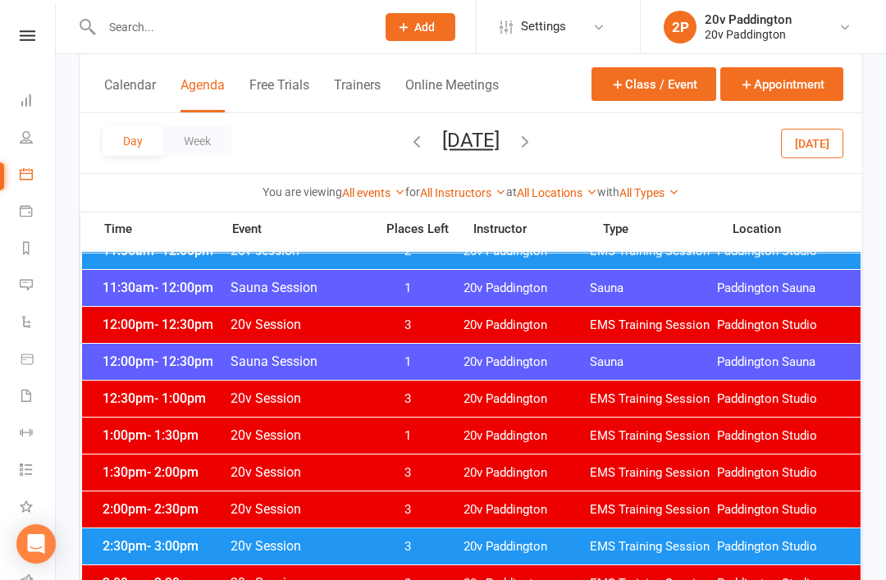
click at [433, 405] on span "3" at bounding box center [408, 399] width 86 height 16
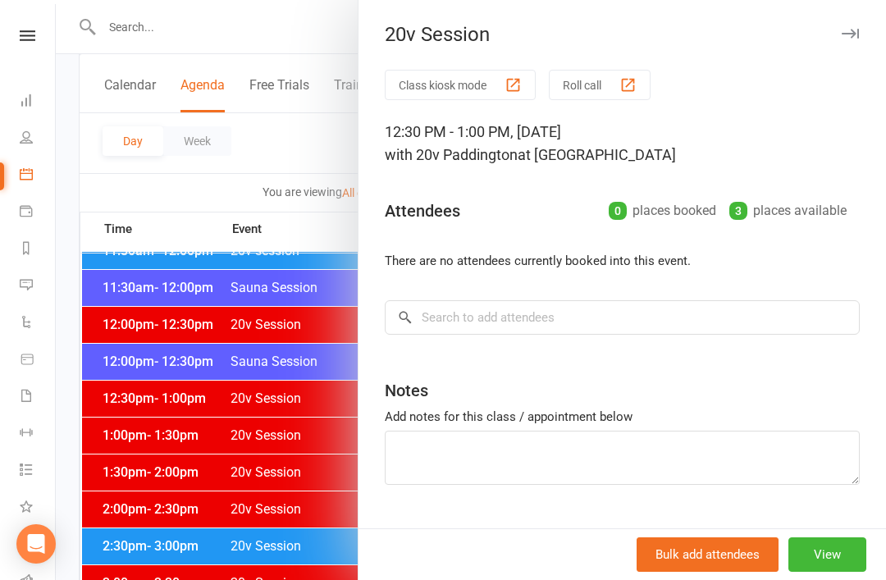
click at [253, 546] on div at bounding box center [471, 290] width 830 height 580
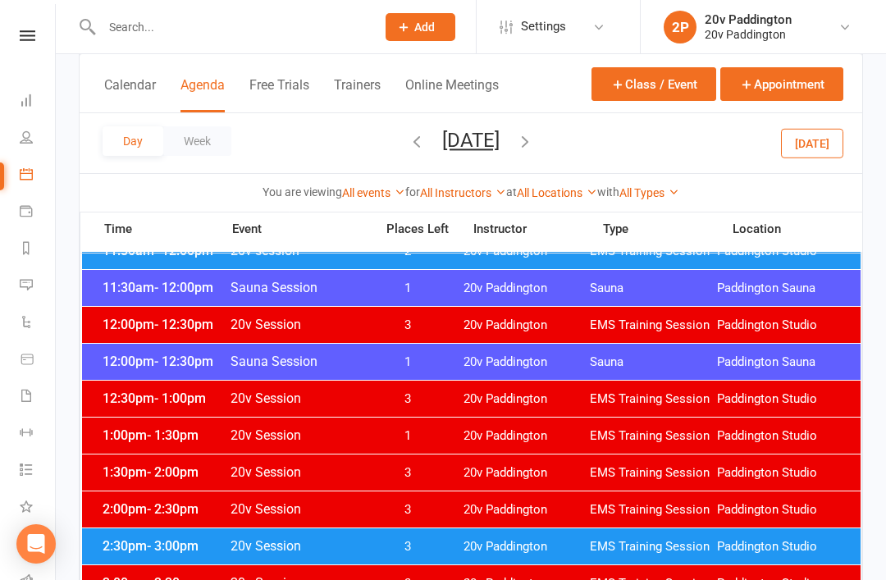
click at [395, 540] on span "3" at bounding box center [408, 547] width 86 height 16
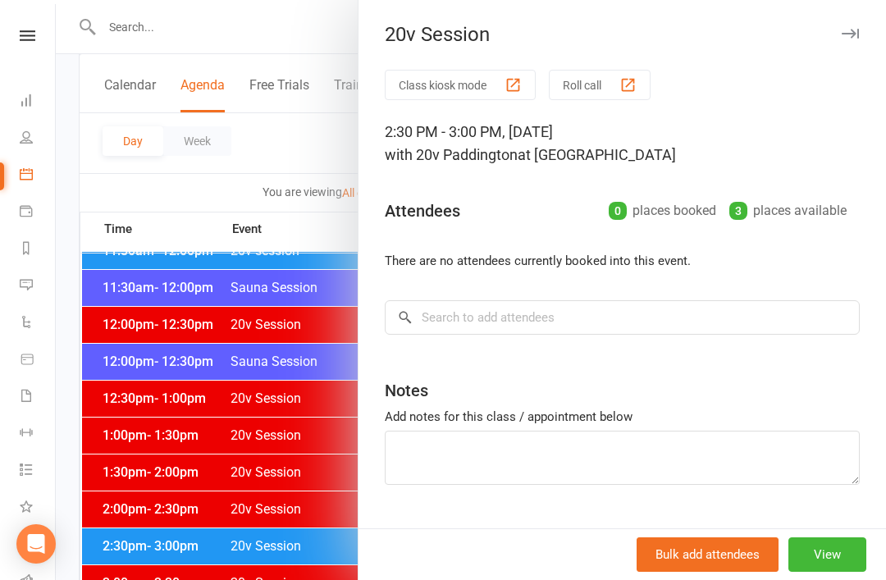
click at [261, 550] on div at bounding box center [471, 290] width 830 height 580
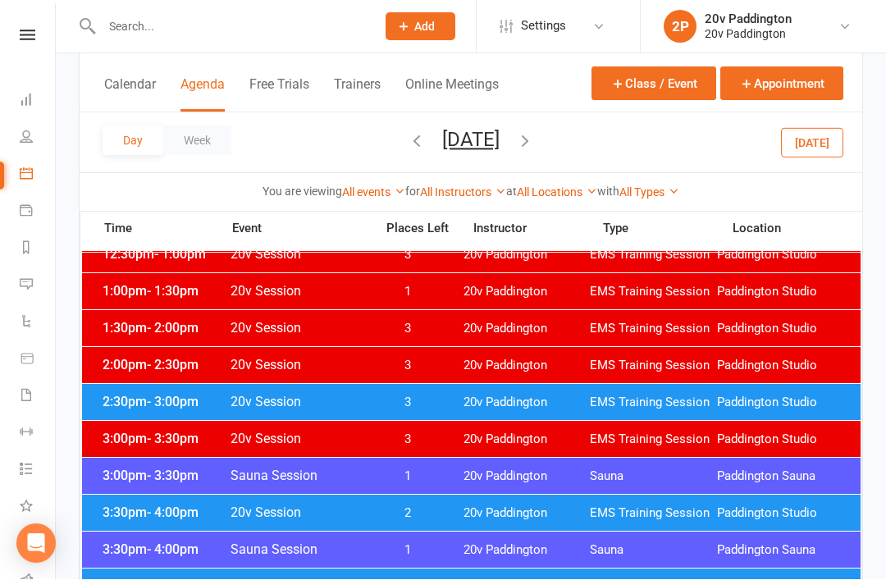
click at [418, 520] on span "2" at bounding box center [408, 514] width 86 height 16
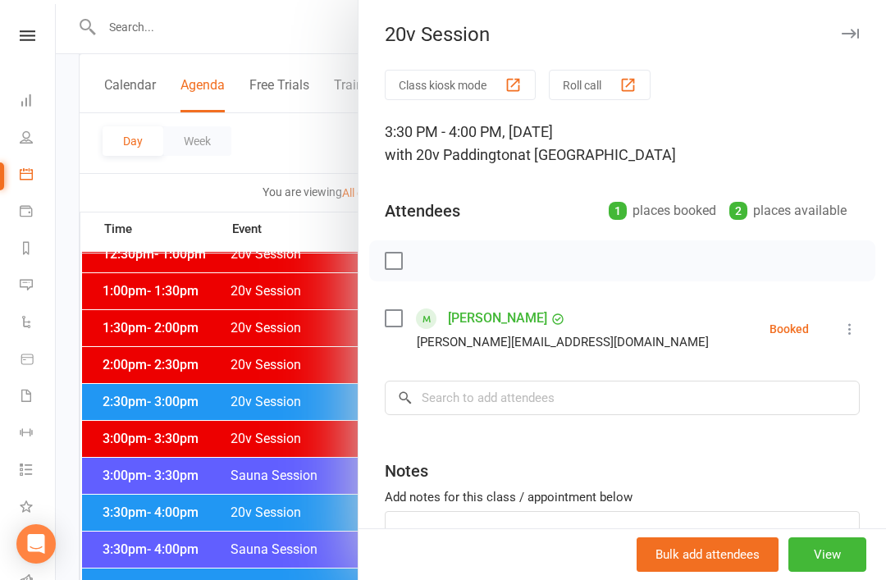
click at [243, 532] on div at bounding box center [471, 290] width 830 height 580
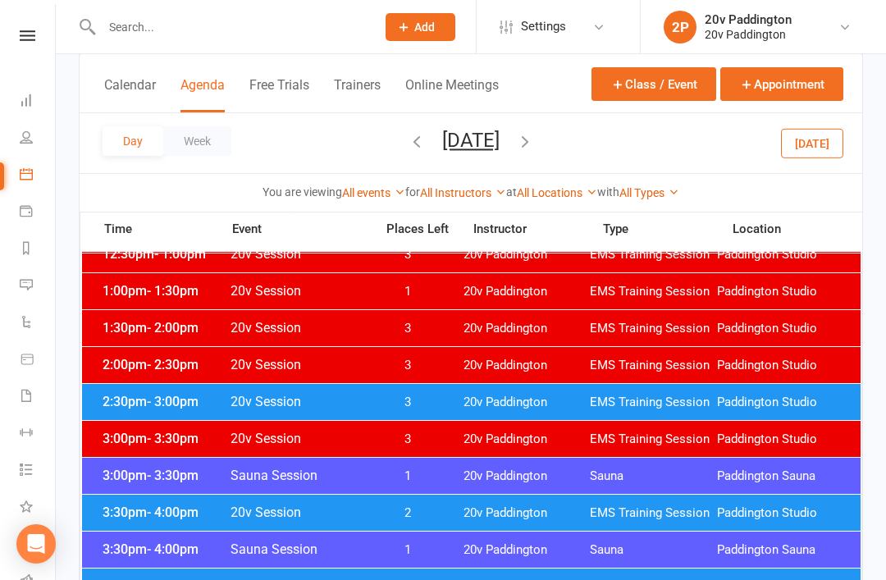
click at [349, 579] on span "20v Session" at bounding box center [297, 586] width 135 height 16
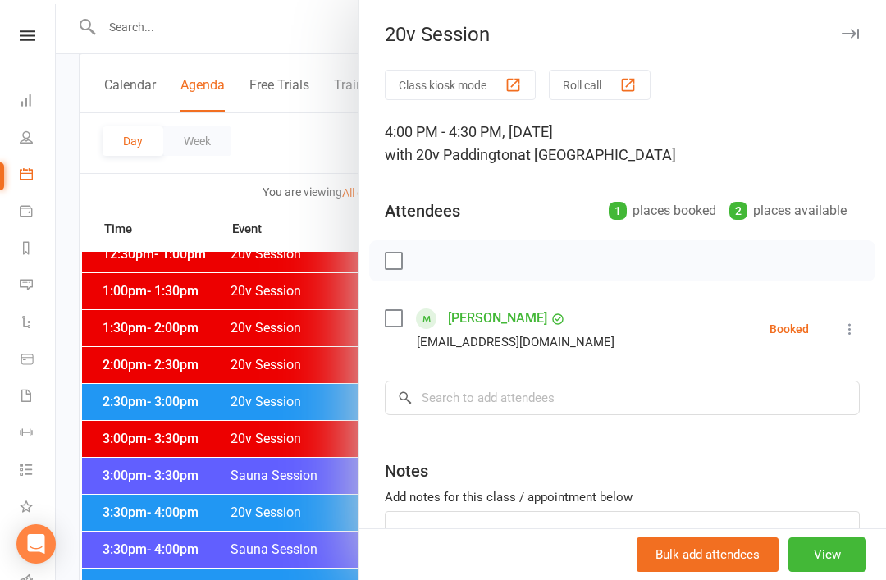
click at [274, 559] on div at bounding box center [471, 290] width 830 height 580
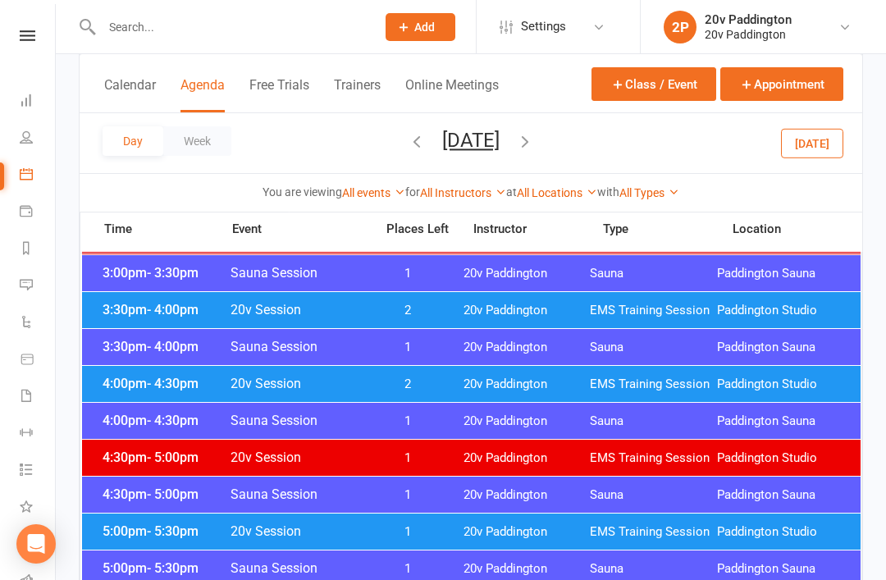
scroll to position [1263, 0]
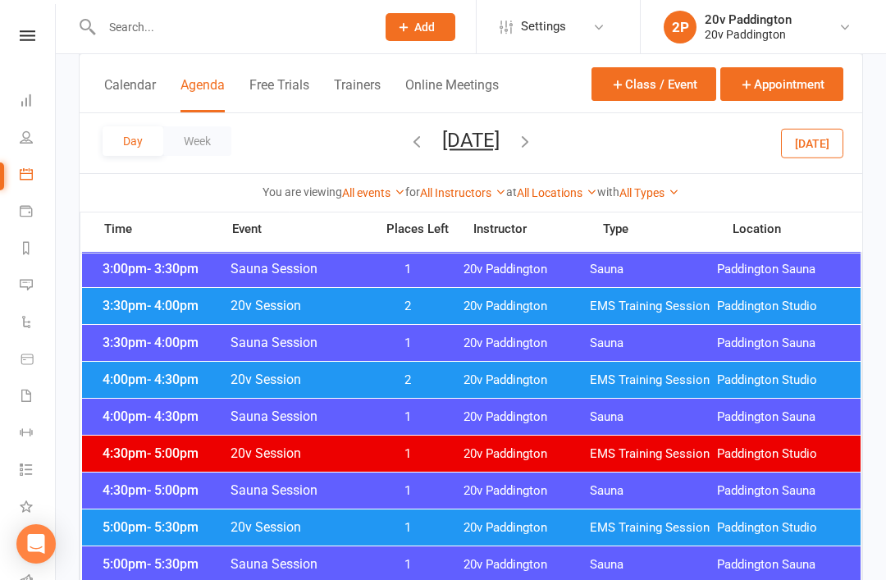
click at [421, 539] on div "5:00pm - 5:30pm 20v Session 1 20v Paddington EMS Training Session [GEOGRAPHIC_D…" at bounding box center [471, 527] width 779 height 36
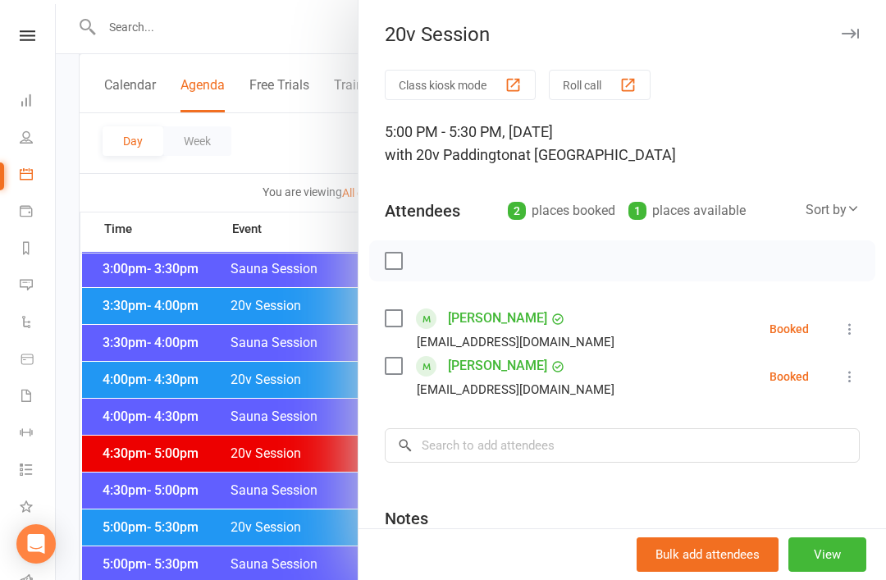
click at [223, 512] on div at bounding box center [471, 290] width 830 height 580
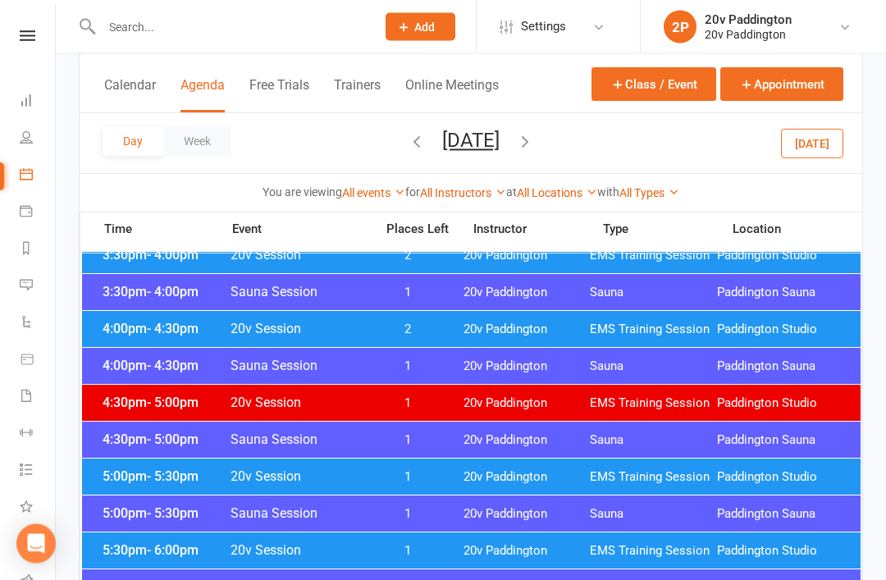
scroll to position [1383, 0]
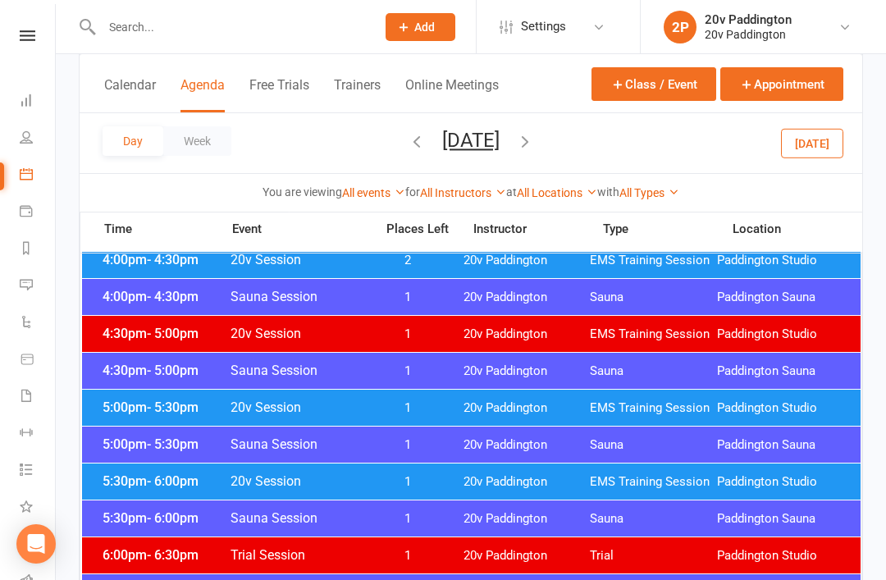
click at [642, 485] on span "EMS Training Session" at bounding box center [653, 482] width 127 height 16
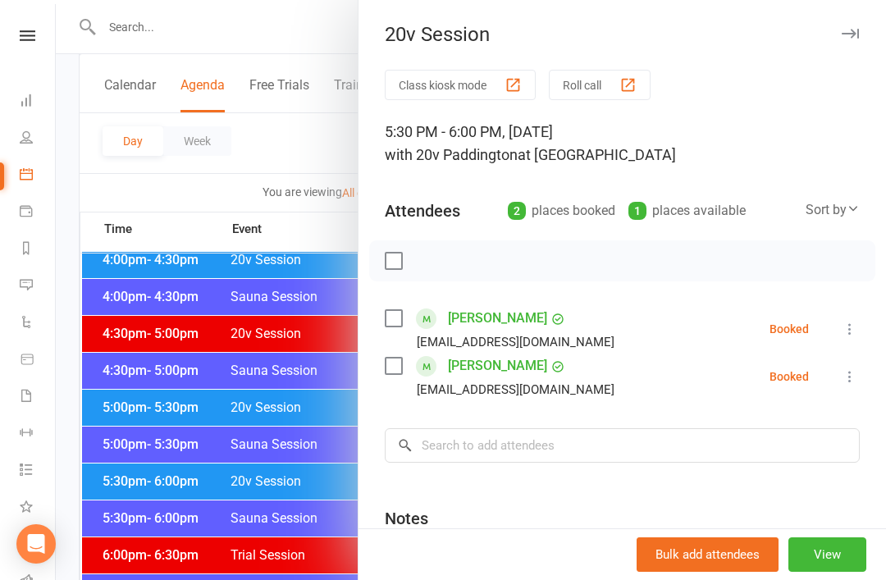
click at [46, 474] on link "Tasks 19" at bounding box center [38, 471] width 37 height 37
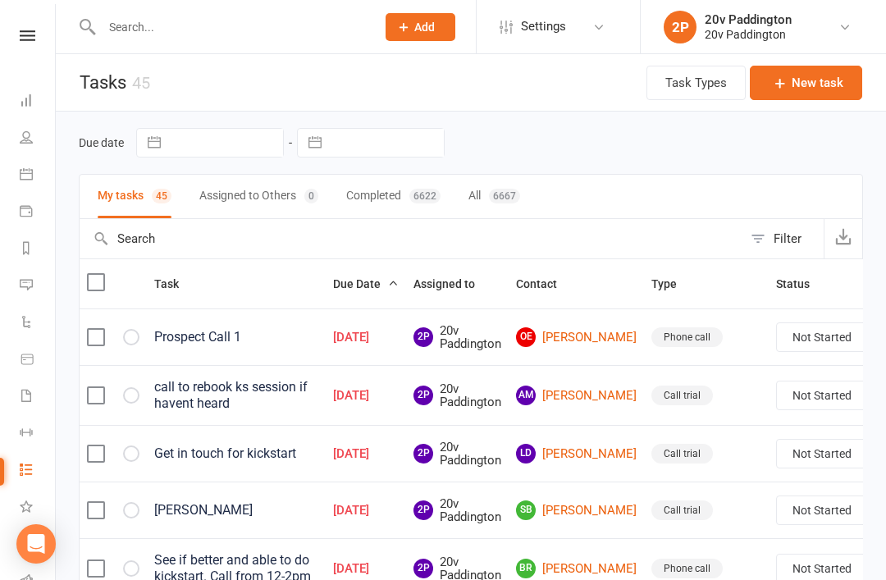
click at [26, 175] on icon at bounding box center [26, 173] width 13 height 13
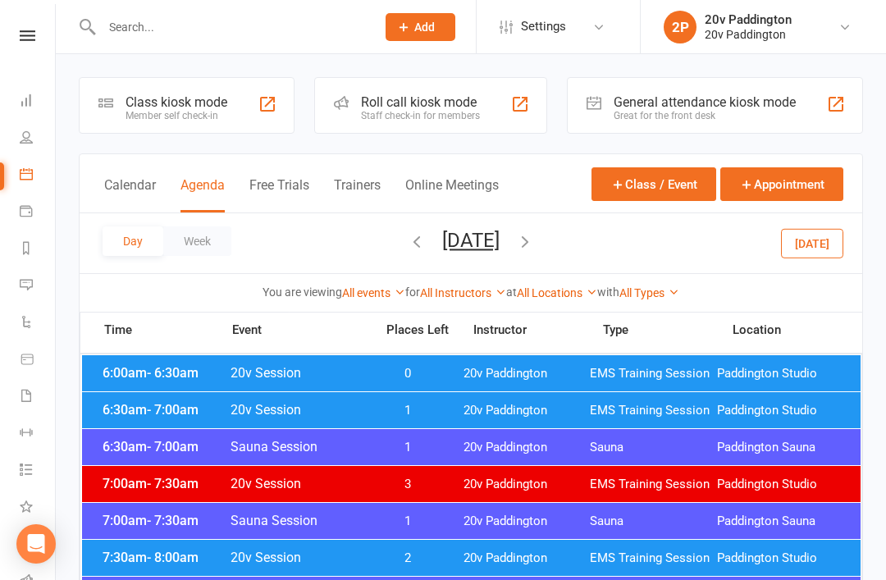
click at [828, 248] on button "[DATE]" at bounding box center [812, 243] width 62 height 30
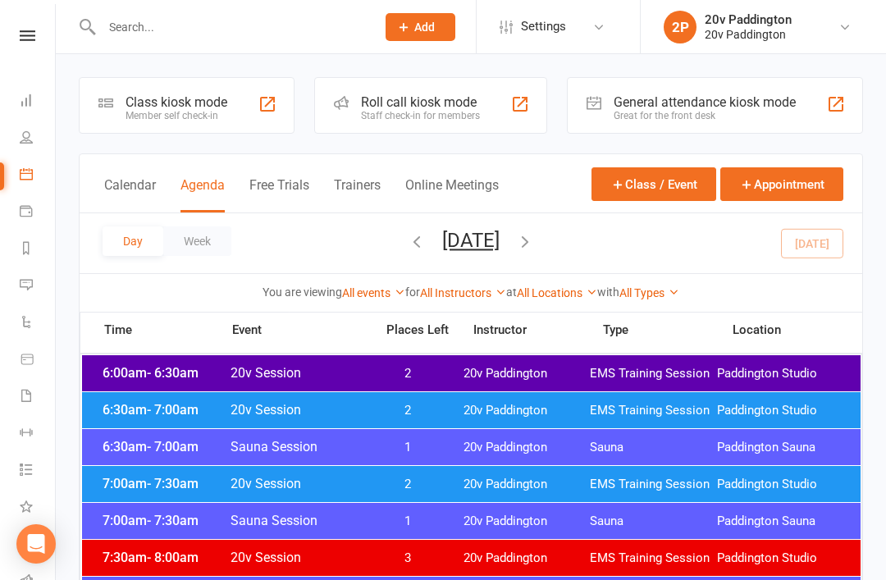
click at [345, 28] on input "text" at bounding box center [230, 27] width 267 height 23
type input "M"
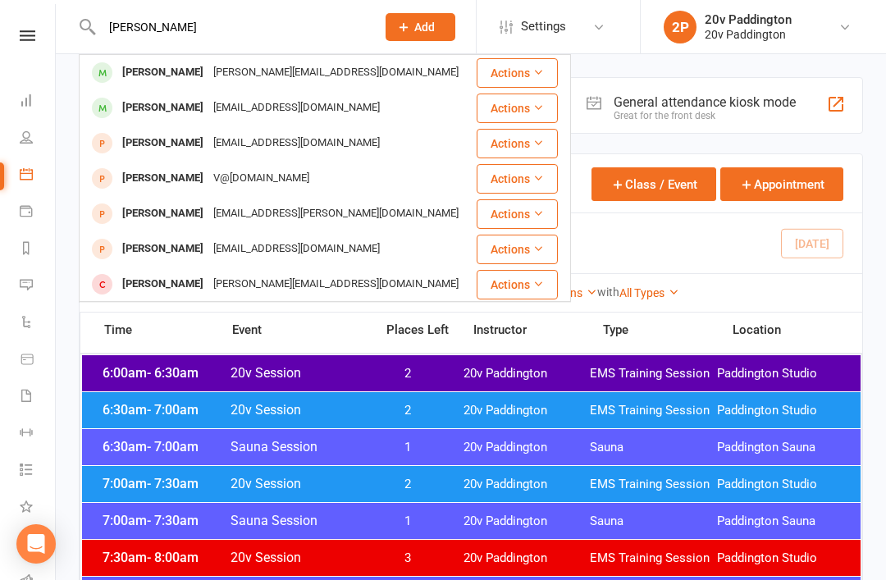
type input "[PERSON_NAME]"
click at [377, 62] on div "[PERSON_NAME] [PERSON_NAME][EMAIL_ADDRESS][DOMAIN_NAME]" at bounding box center [277, 73] width 395 height 34
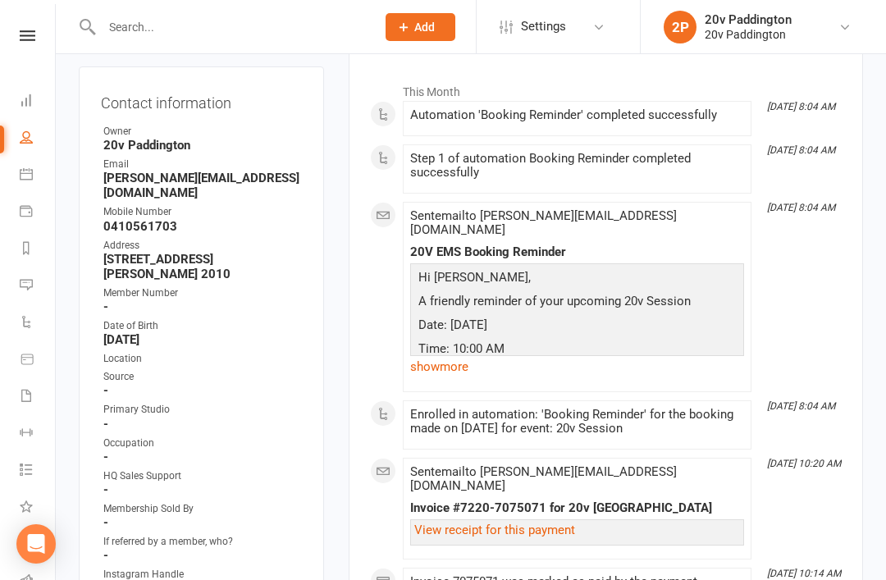
scroll to position [250, 0]
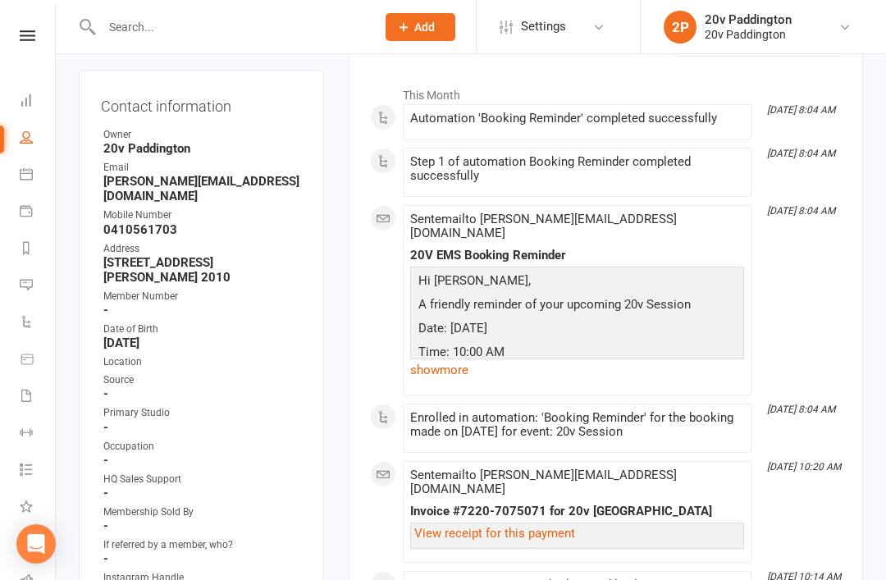
click at [478, 364] on link "show more" at bounding box center [577, 370] width 334 height 23
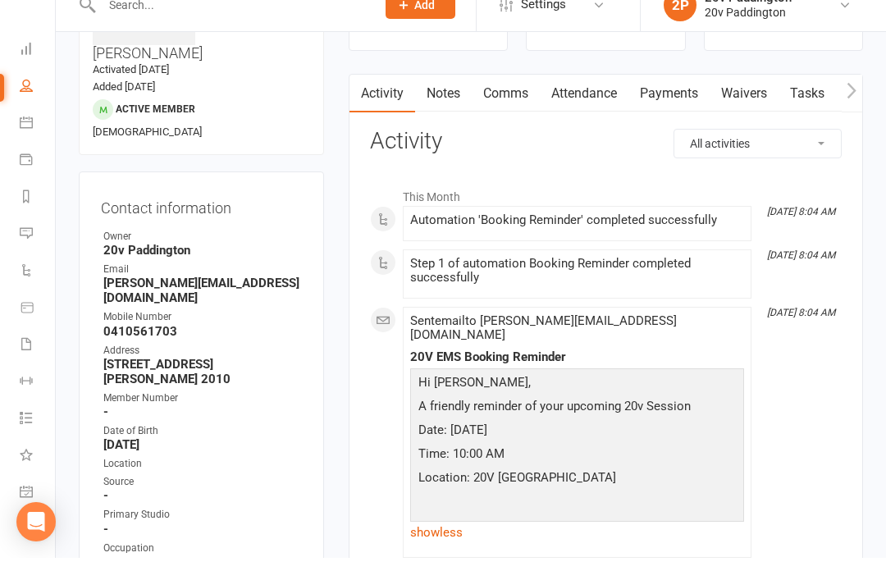
scroll to position [148, 0]
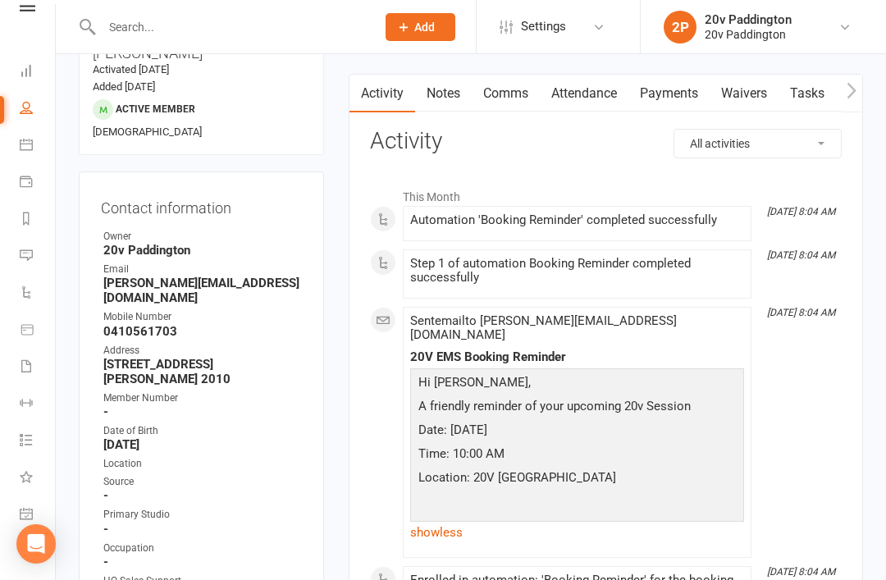
click at [163, 30] on input "text" at bounding box center [230, 27] width 267 height 23
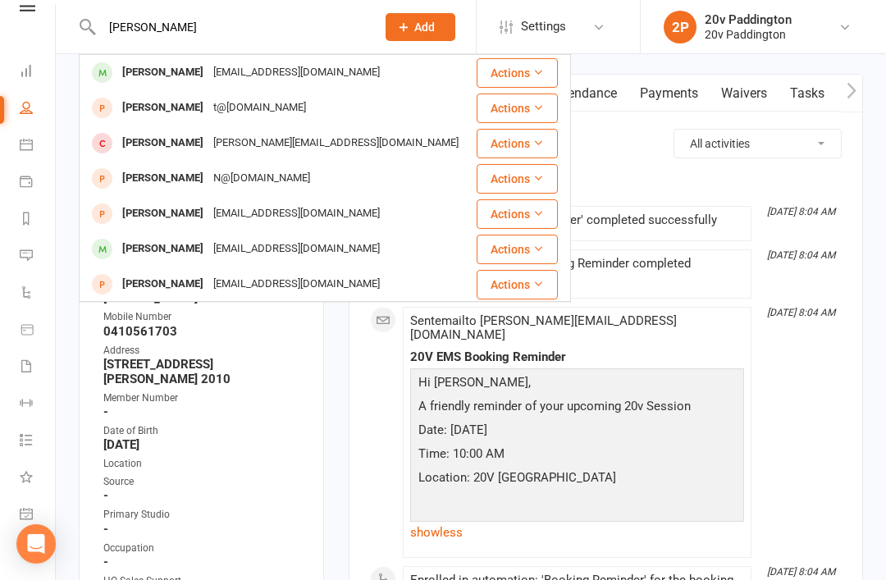
type input "[PERSON_NAME]"
click at [144, 77] on div "[PERSON_NAME]" at bounding box center [162, 73] width 91 height 24
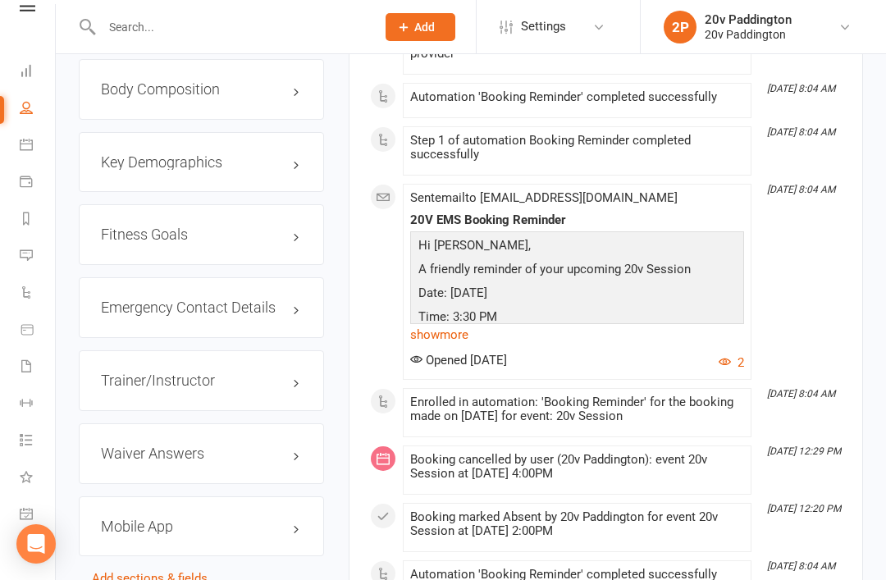
scroll to position [1653, 0]
